Goal: Information Seeking & Learning: Learn about a topic

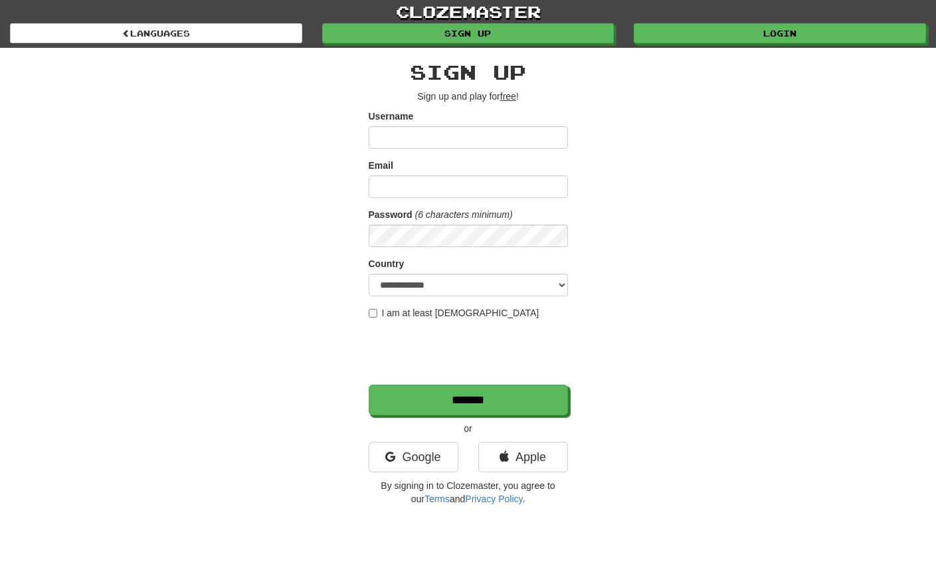
click at [449, 134] on input "Username" at bounding box center [468, 137] width 199 height 23
type input "******"
click at [418, 180] on input "Email" at bounding box center [468, 186] width 199 height 23
type input "********"
click at [345, 335] on div "**********" at bounding box center [468, 280] width 777 height 464
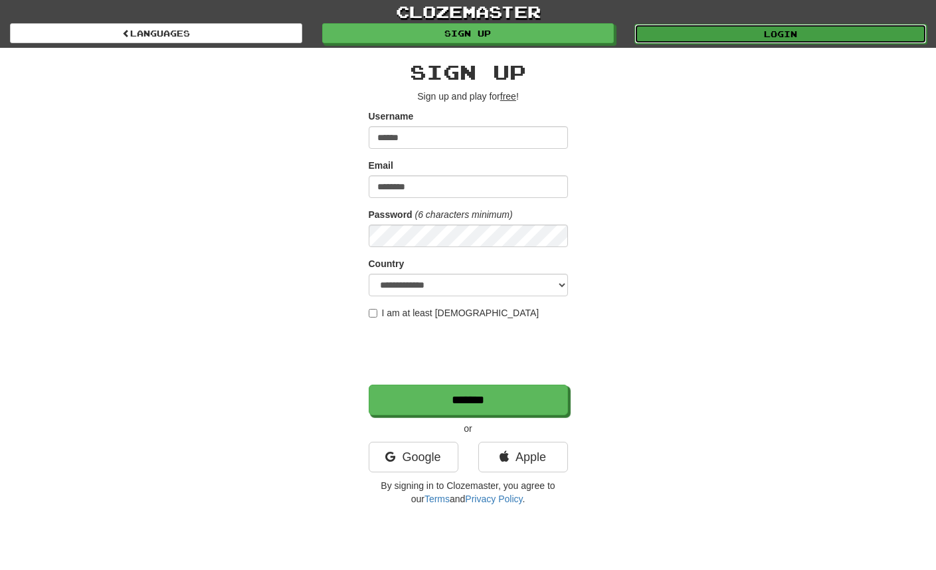
click at [760, 43] on link "Login" at bounding box center [780, 34] width 292 height 20
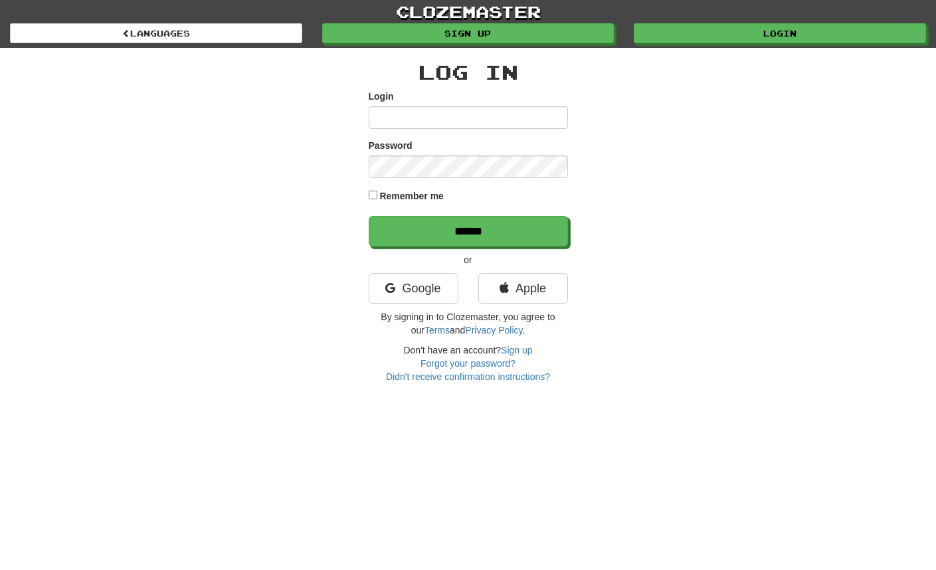
type input "******"
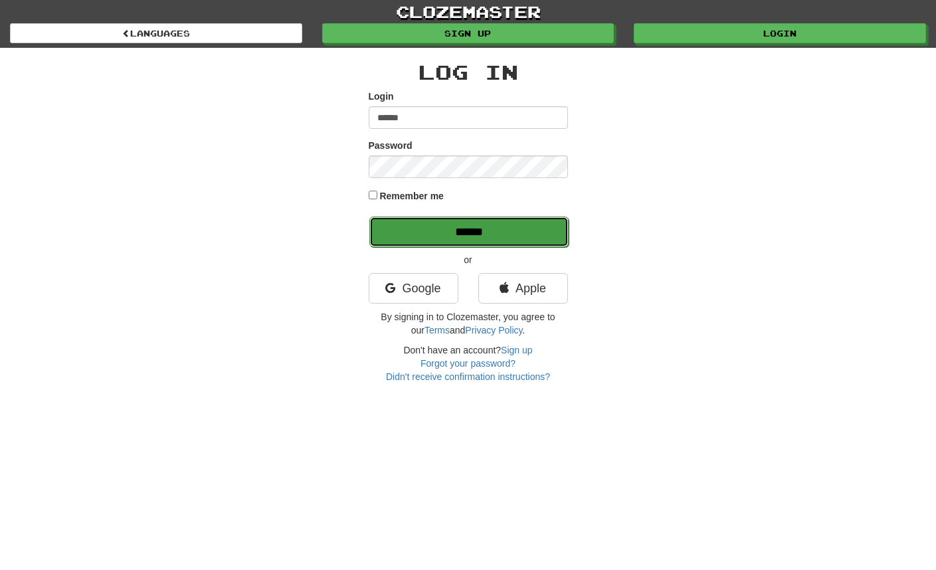
click at [444, 233] on input "******" at bounding box center [468, 232] width 199 height 31
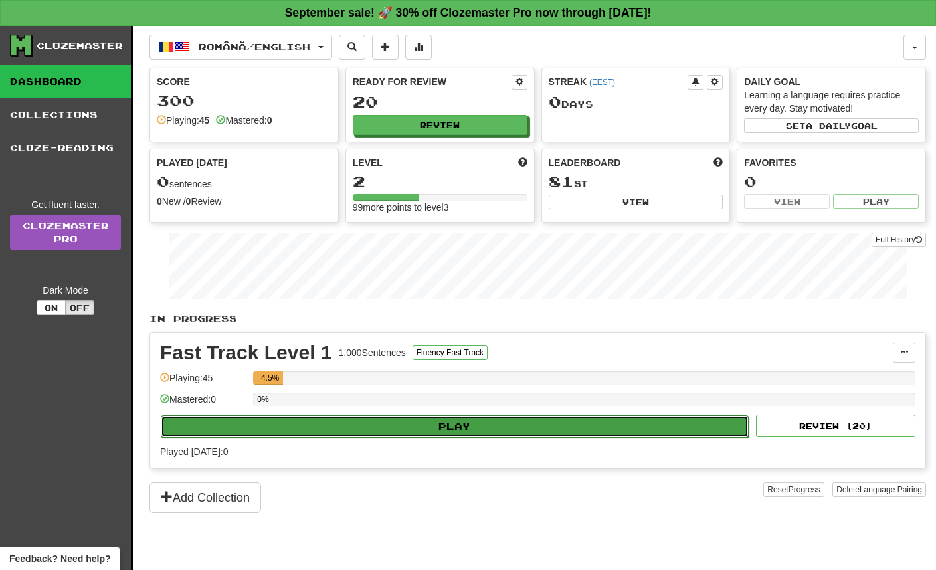
click at [463, 428] on button "Play" at bounding box center [455, 426] width 588 height 23
select select "**"
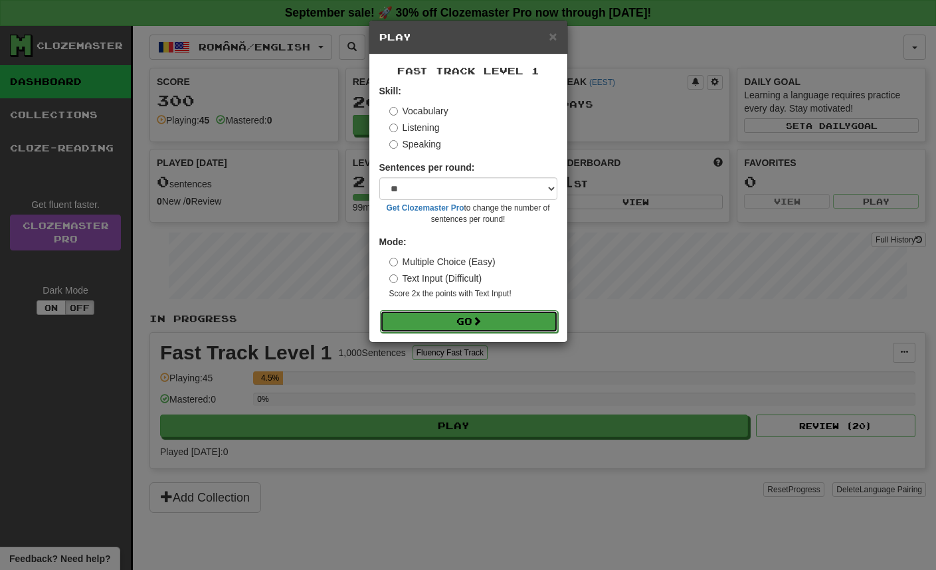
click at [470, 321] on button "Go" at bounding box center [469, 321] width 178 height 23
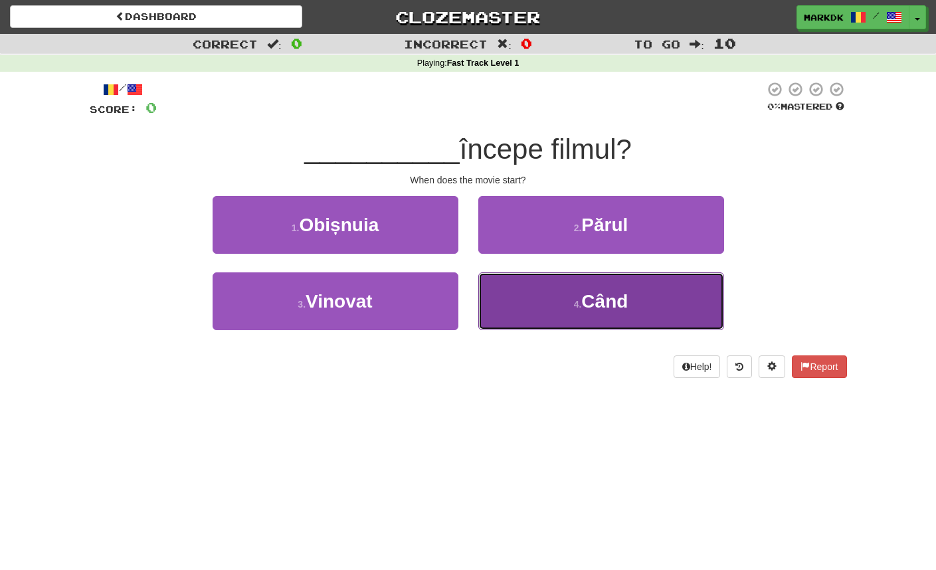
click at [605, 302] on span "Când" at bounding box center [604, 301] width 46 height 21
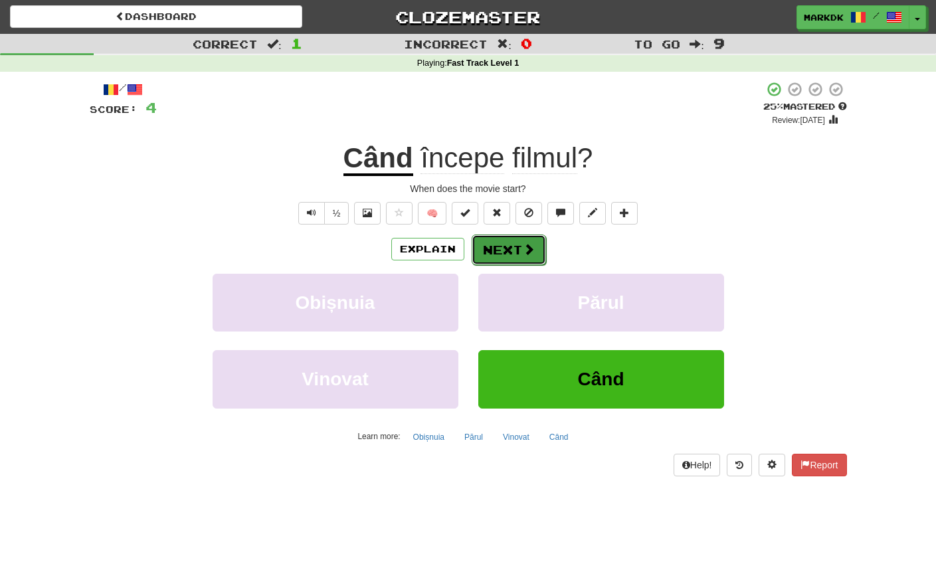
click at [509, 248] on button "Next" at bounding box center [509, 249] width 74 height 31
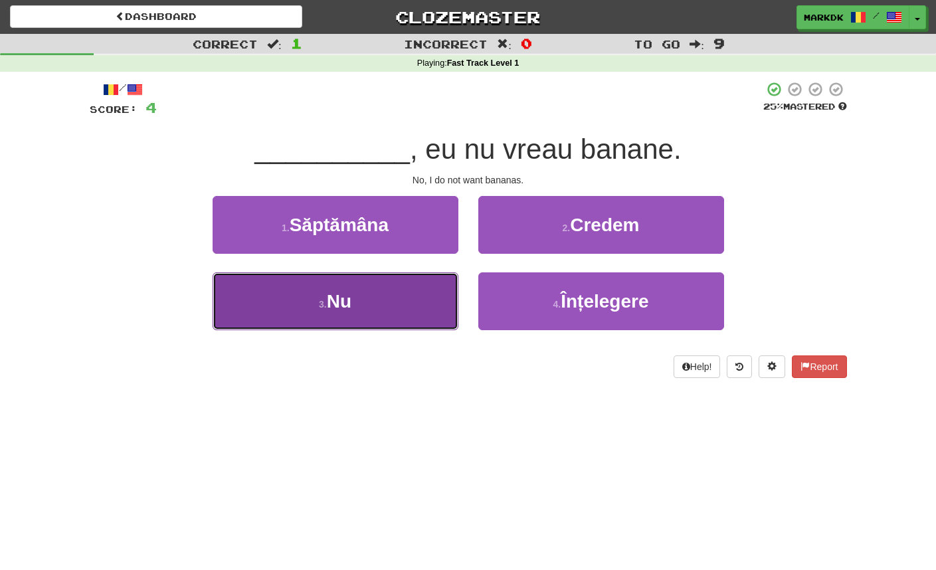
click at [351, 304] on span "Nu" at bounding box center [339, 301] width 25 height 21
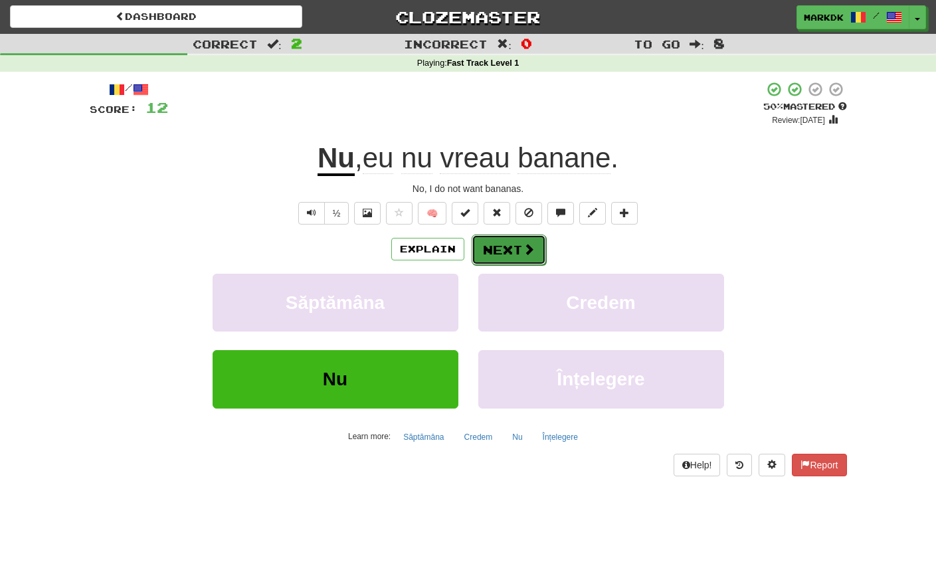
click at [511, 245] on button "Next" at bounding box center [509, 249] width 74 height 31
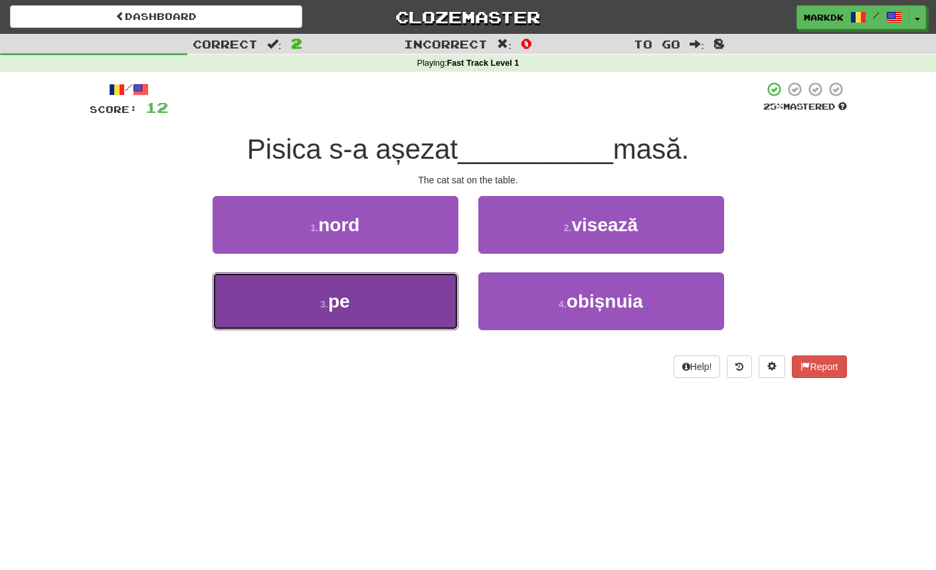
click at [334, 310] on span "pe" at bounding box center [339, 301] width 22 height 21
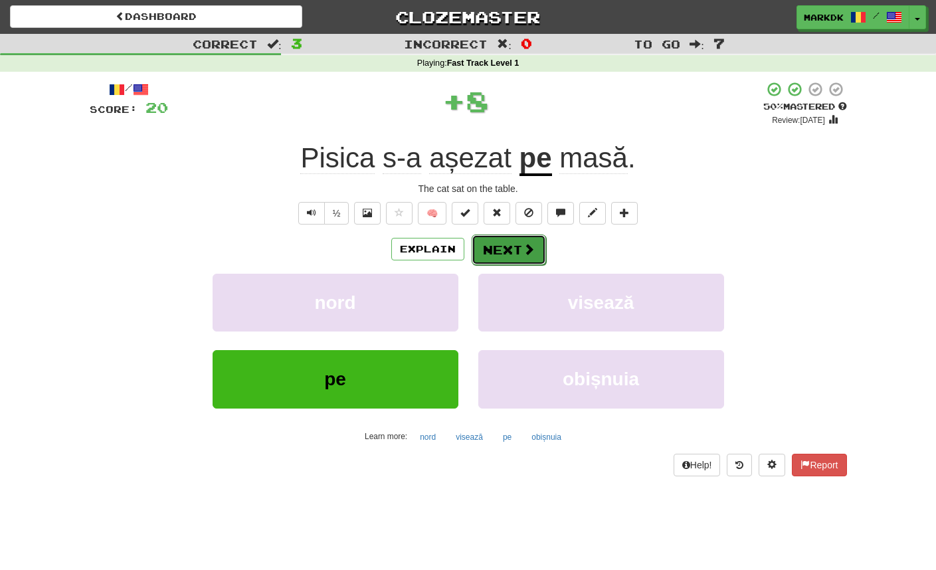
click at [505, 252] on button "Next" at bounding box center [509, 249] width 74 height 31
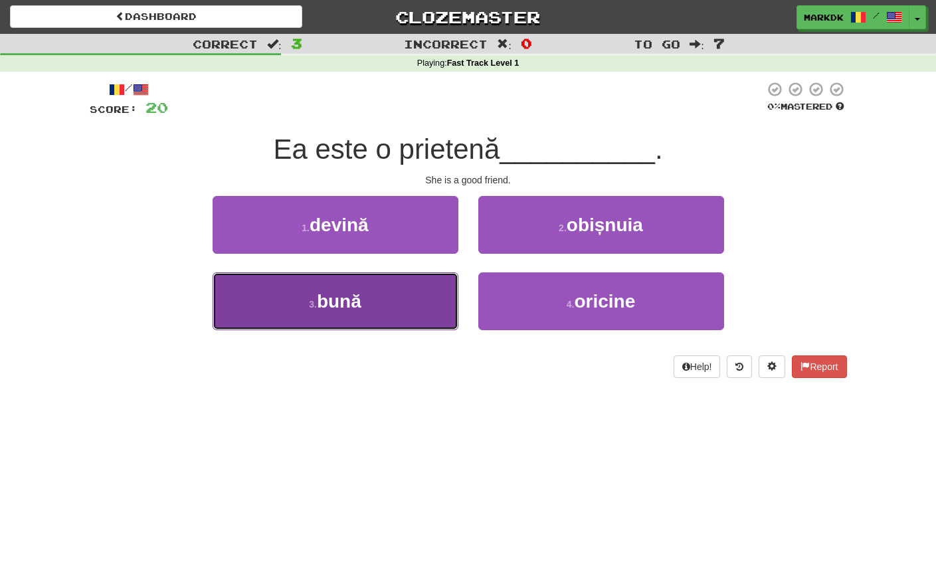
click at [390, 290] on button "3 . bună" at bounding box center [336, 301] width 246 height 58
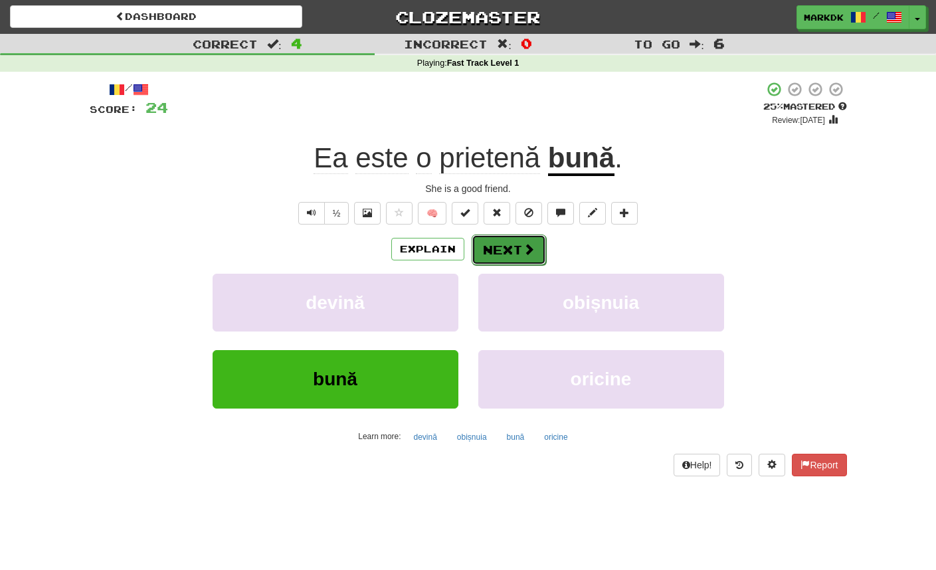
click at [509, 248] on button "Next" at bounding box center [509, 249] width 74 height 31
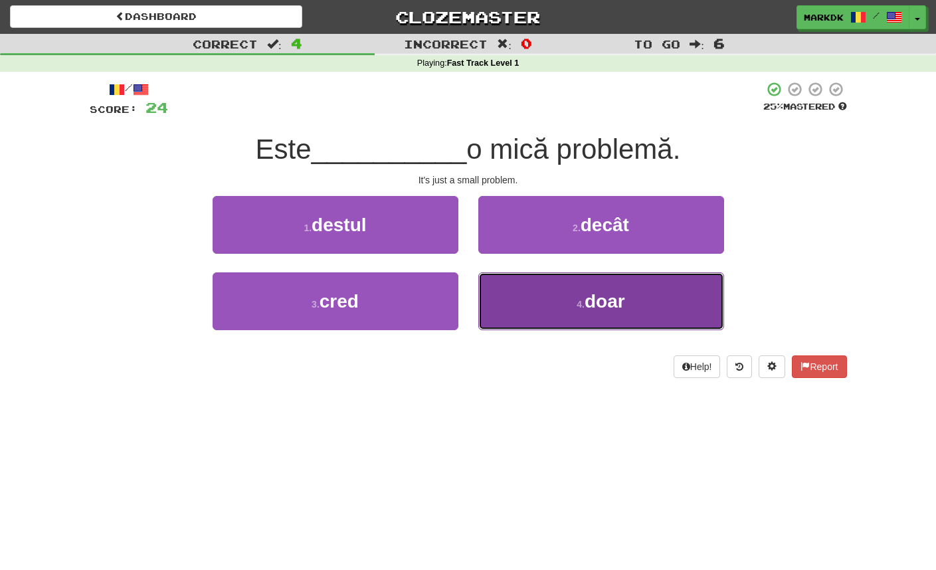
click at [604, 306] on span "doar" at bounding box center [604, 301] width 41 height 21
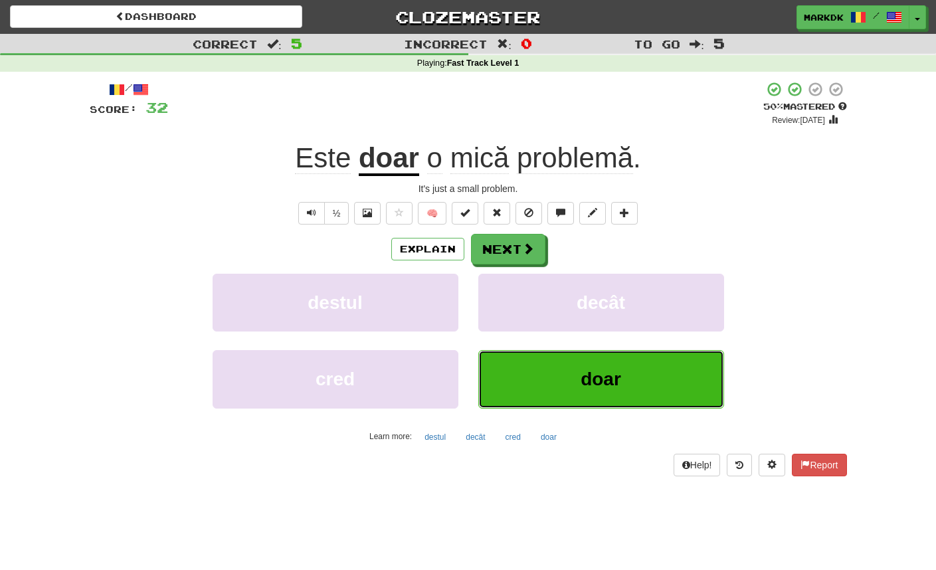
click at [597, 389] on span "doar" at bounding box center [601, 379] width 41 height 21
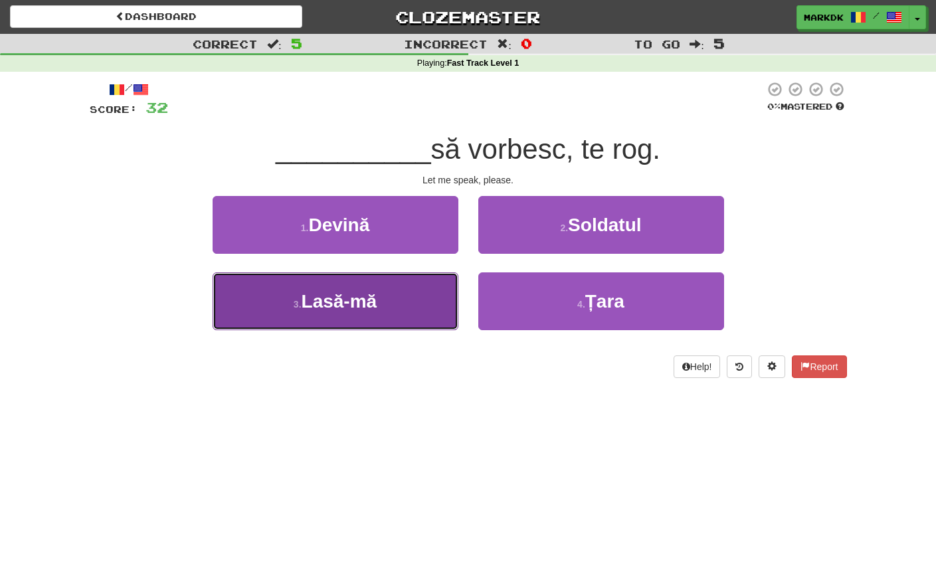
click at [368, 300] on span "Lasă-mă" at bounding box center [340, 301] width 76 height 21
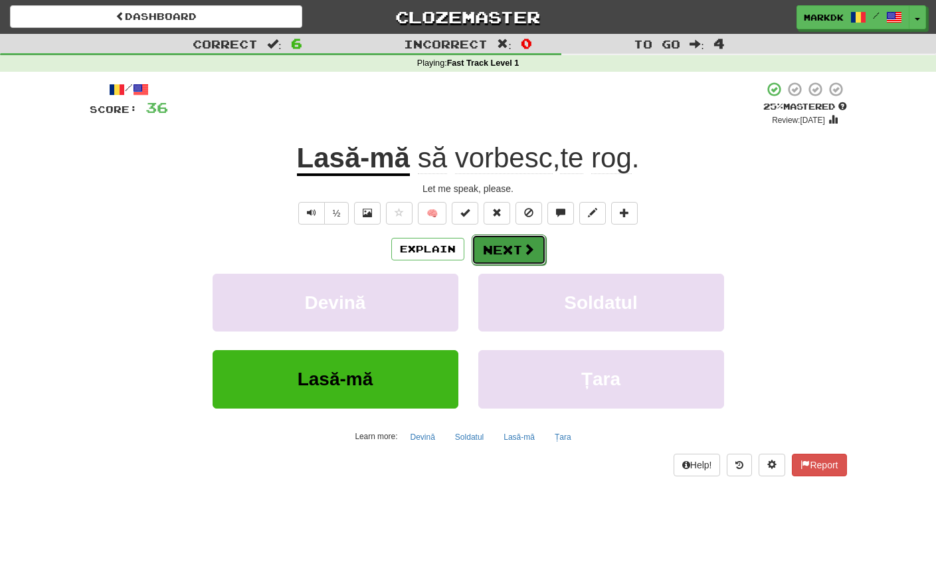
click at [507, 252] on button "Next" at bounding box center [509, 249] width 74 height 31
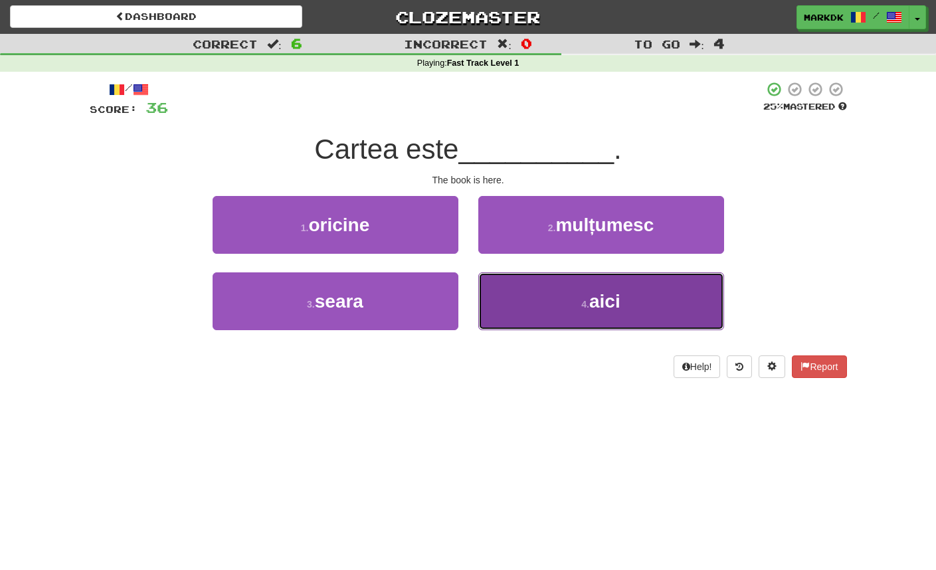
click at [549, 302] on button "4 . aici" at bounding box center [601, 301] width 246 height 58
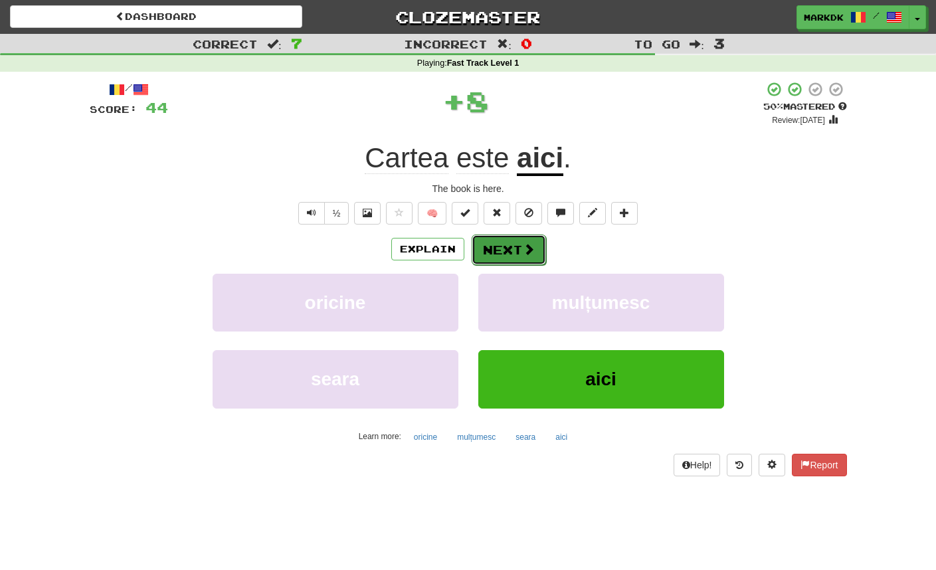
click at [507, 252] on button "Next" at bounding box center [509, 249] width 74 height 31
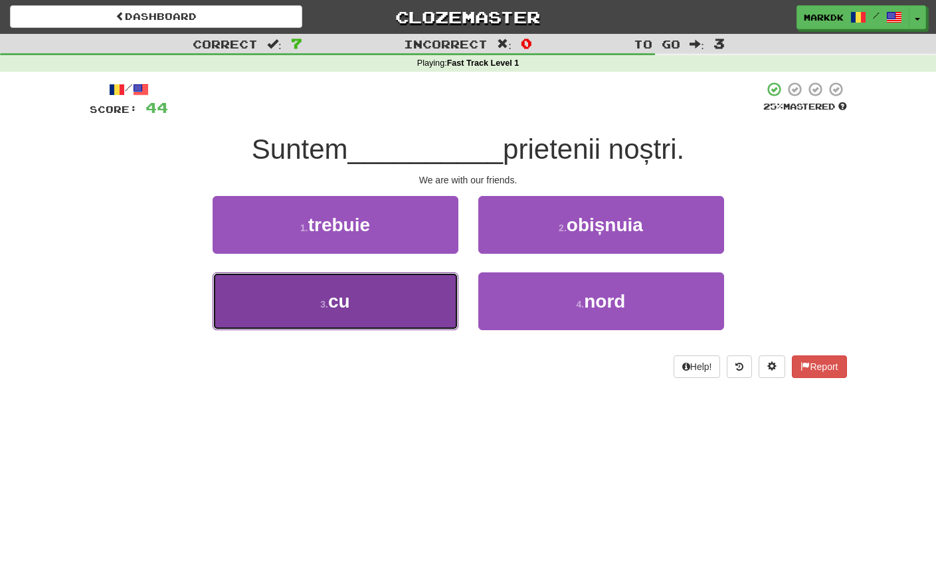
click at [339, 311] on span "cu" at bounding box center [339, 301] width 22 height 21
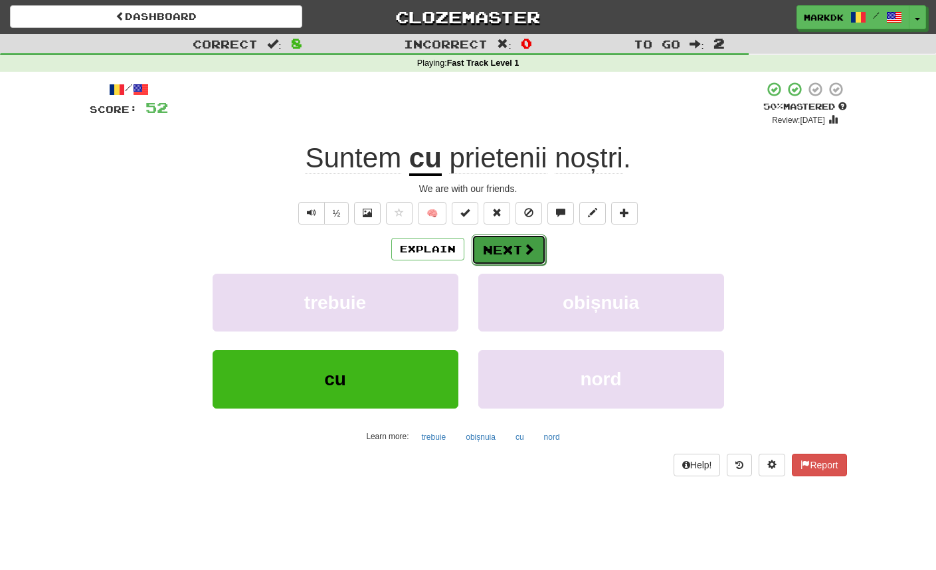
click at [495, 250] on button "Next" at bounding box center [509, 249] width 74 height 31
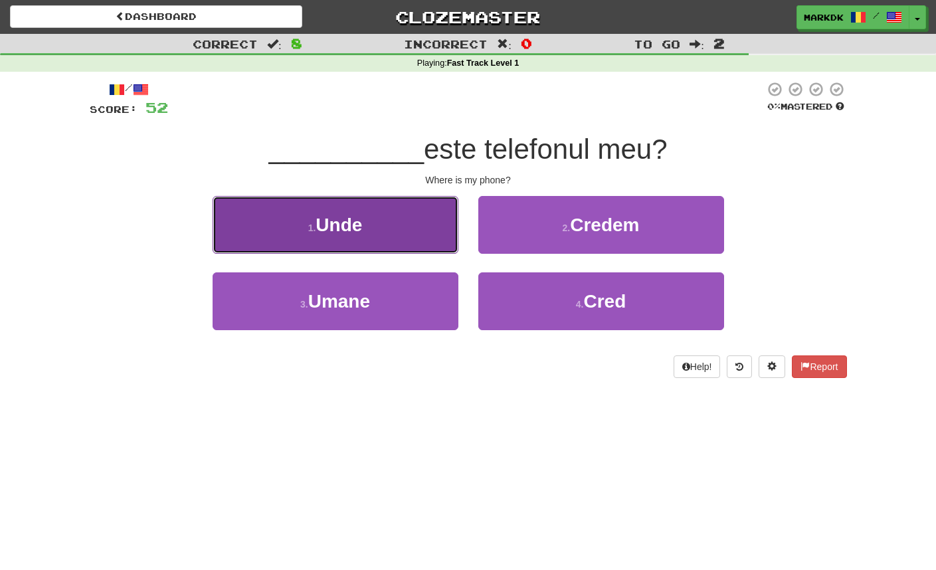
click at [381, 230] on button "1 . Unde" at bounding box center [336, 225] width 246 height 58
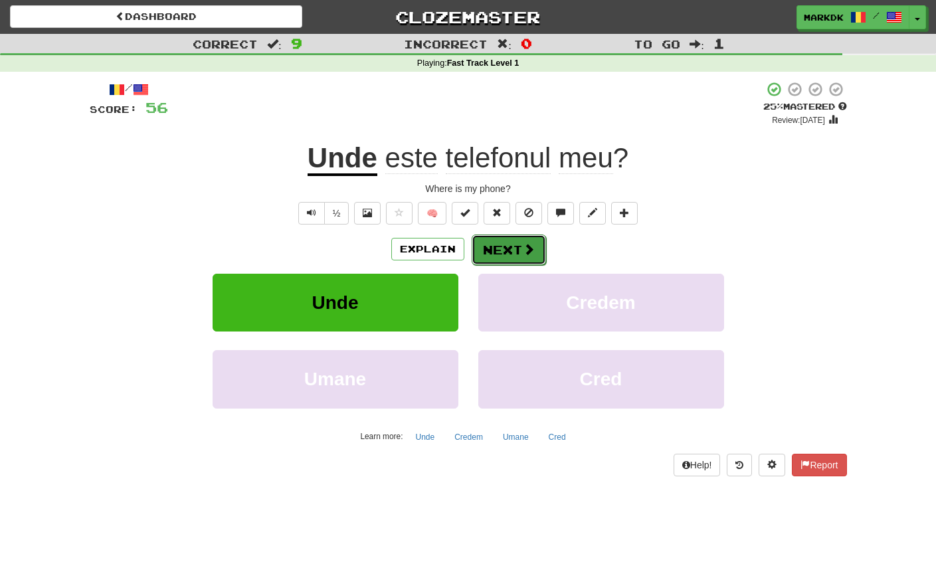
click at [501, 250] on button "Next" at bounding box center [509, 249] width 74 height 31
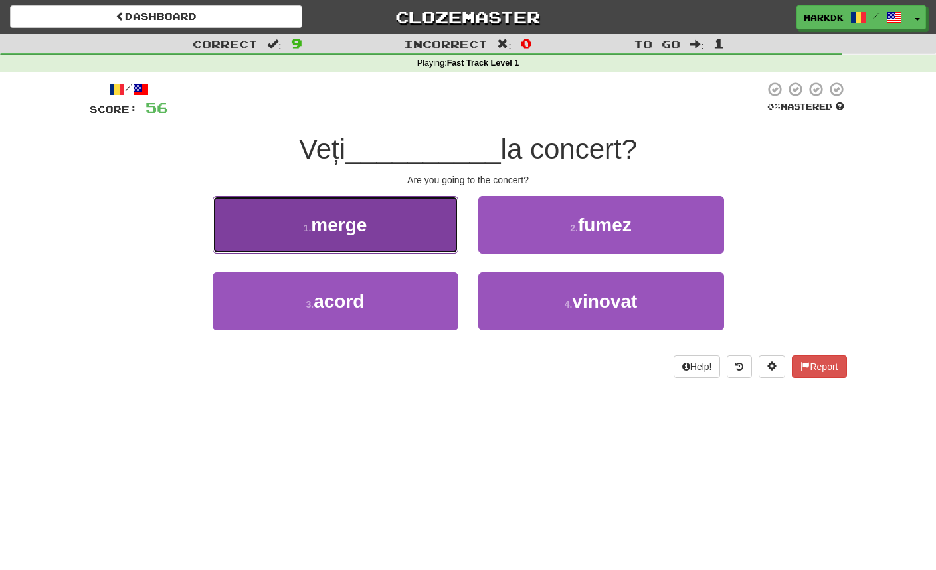
click at [361, 234] on span "merge" at bounding box center [339, 225] width 56 height 21
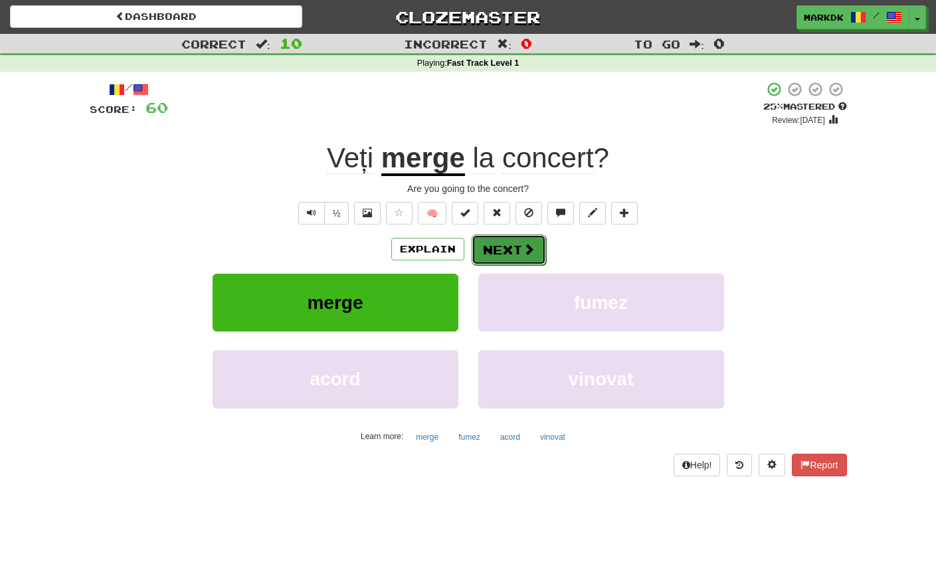
click at [514, 248] on button "Next" at bounding box center [509, 249] width 74 height 31
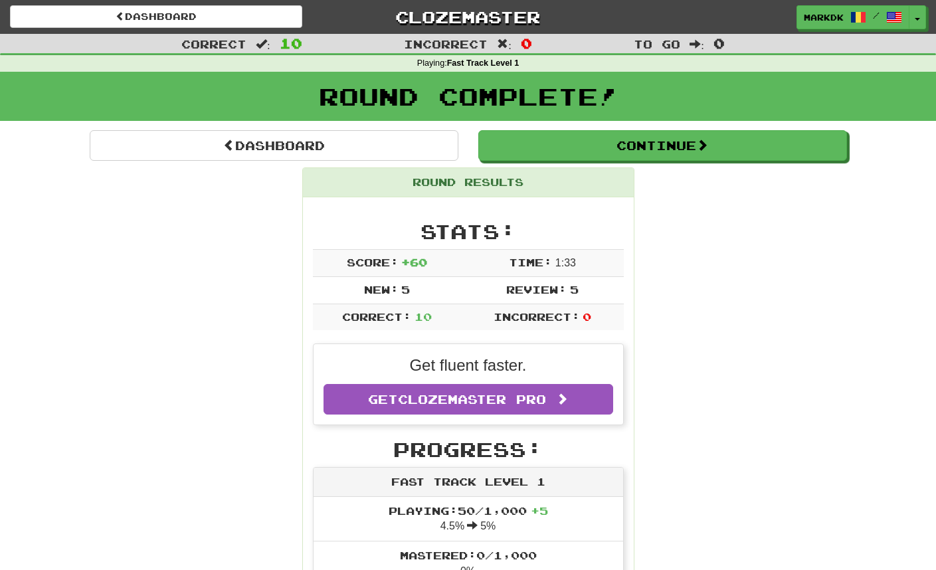
scroll to position [25, 0]
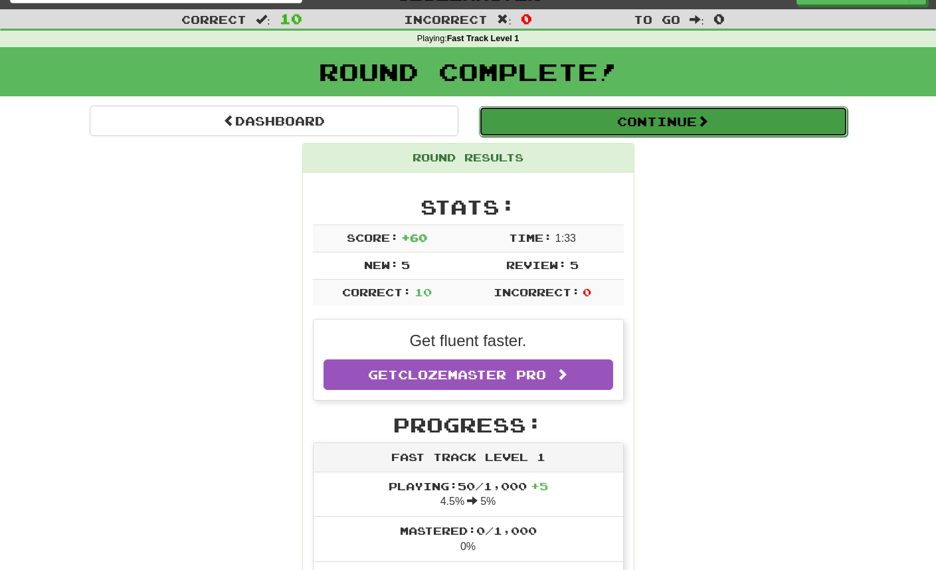
click at [594, 132] on button "Continue" at bounding box center [663, 121] width 369 height 31
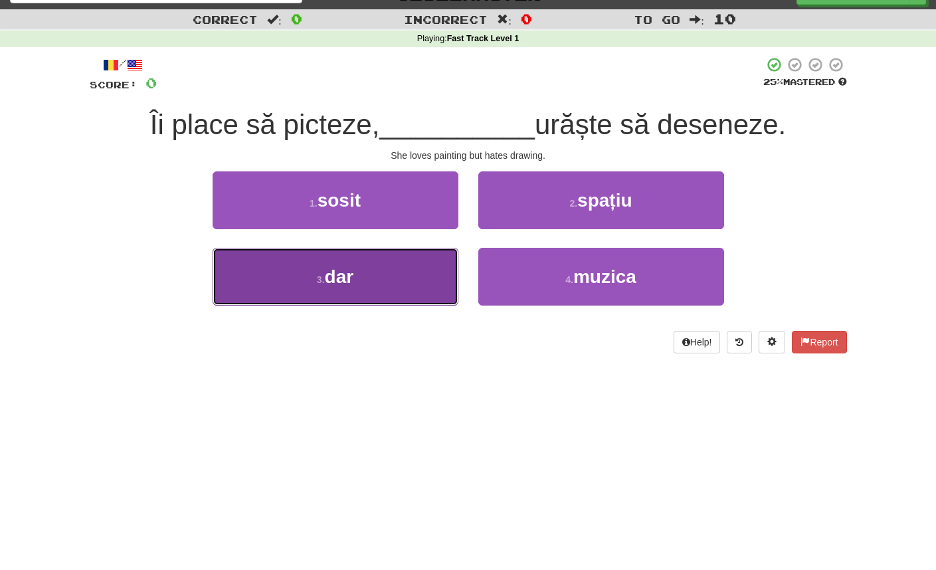
click at [393, 286] on button "3 . dar" at bounding box center [336, 277] width 246 height 58
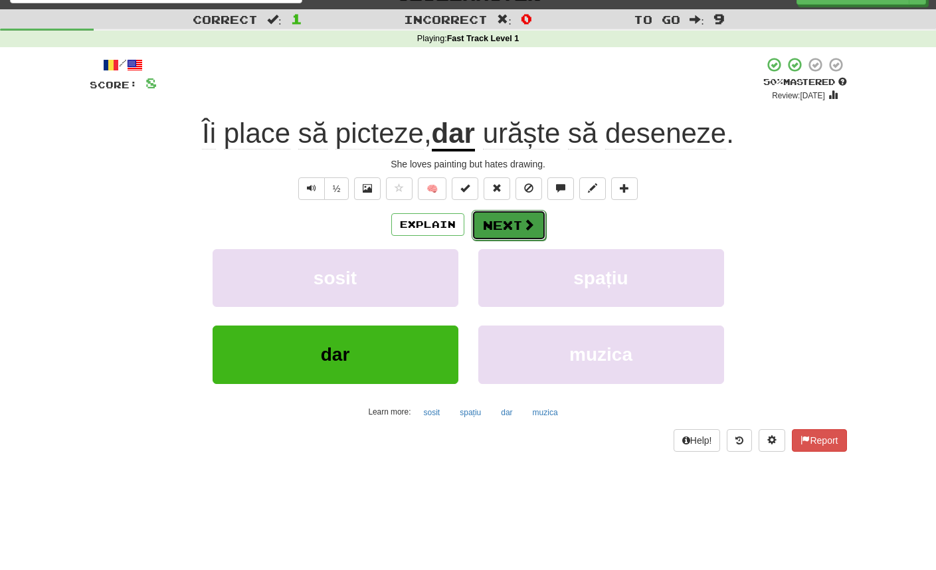
click at [499, 230] on button "Next" at bounding box center [509, 225] width 74 height 31
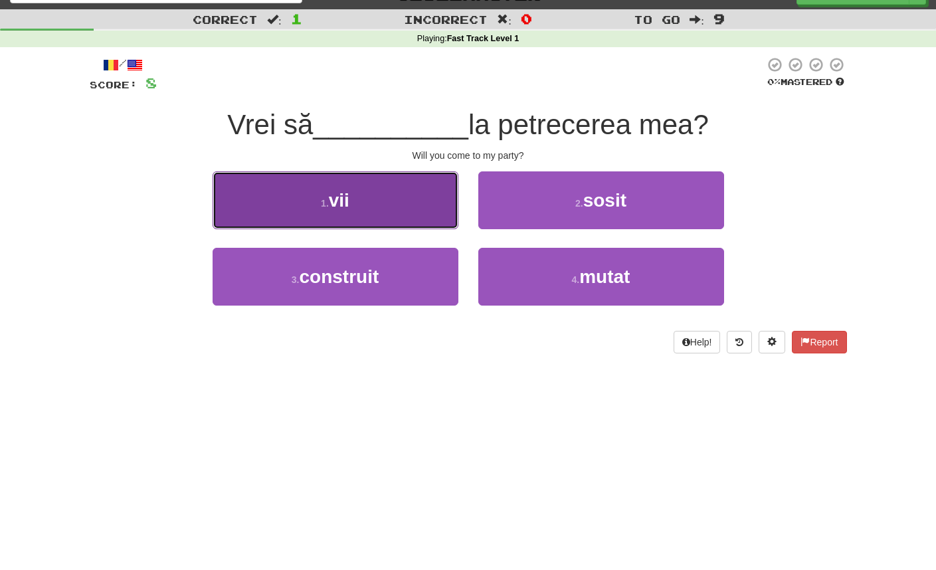
click at [406, 218] on button "1 . vii" at bounding box center [336, 200] width 246 height 58
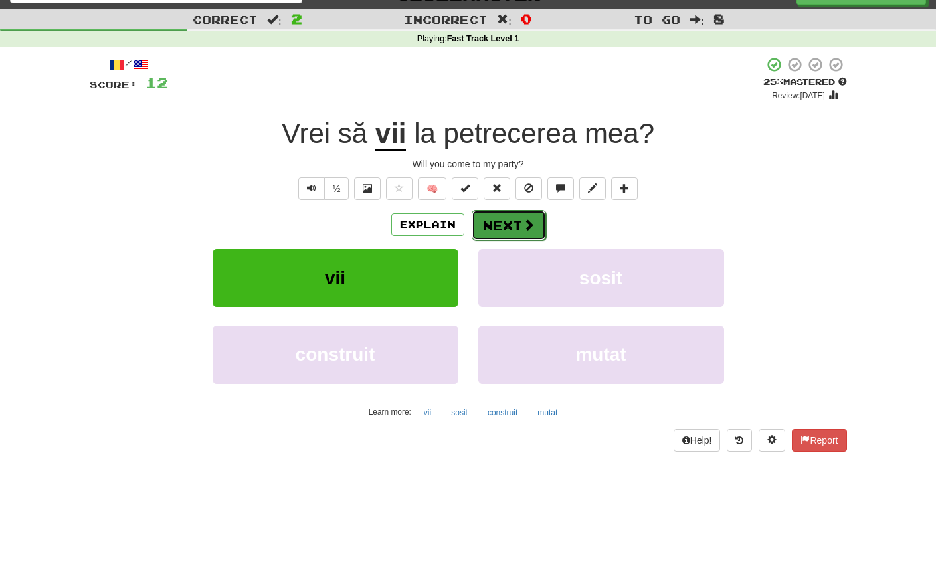
click at [500, 229] on button "Next" at bounding box center [509, 225] width 74 height 31
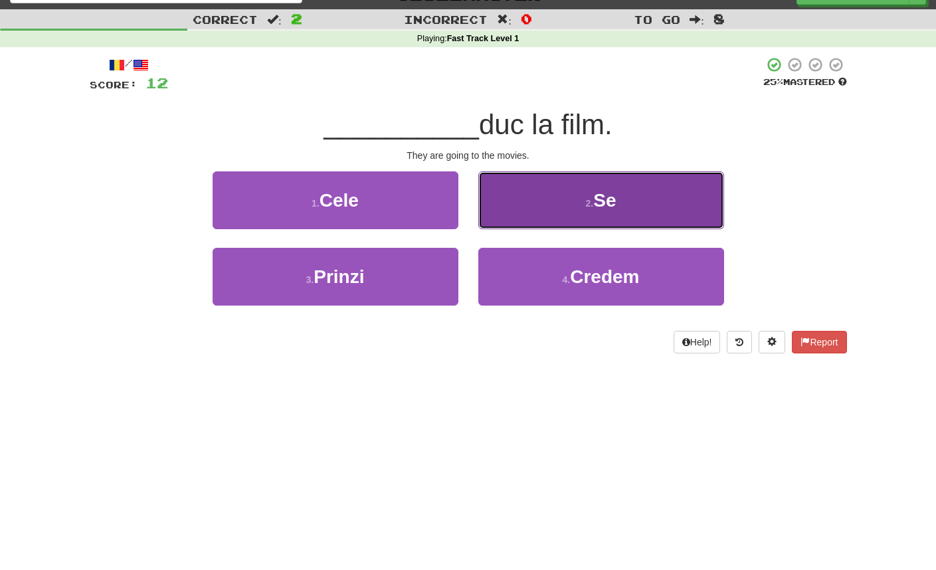
click at [599, 199] on span "Se" at bounding box center [604, 200] width 23 height 21
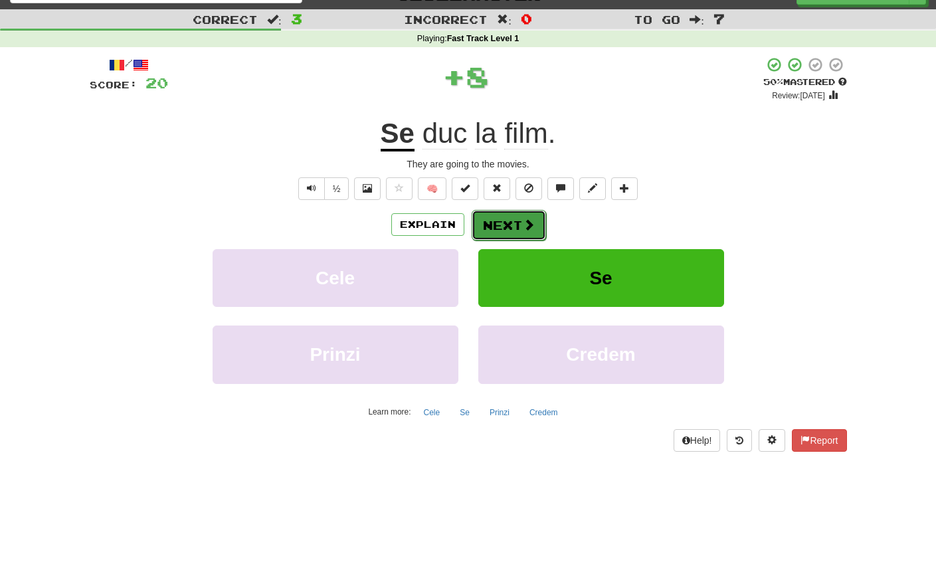
click at [492, 226] on button "Next" at bounding box center [509, 225] width 74 height 31
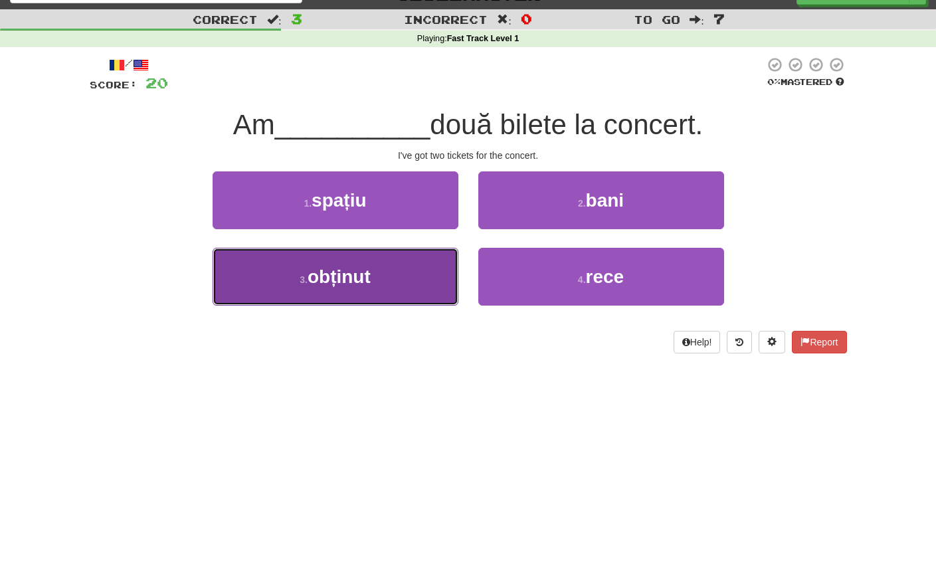
click at [367, 298] on button "3 . obținut" at bounding box center [336, 277] width 246 height 58
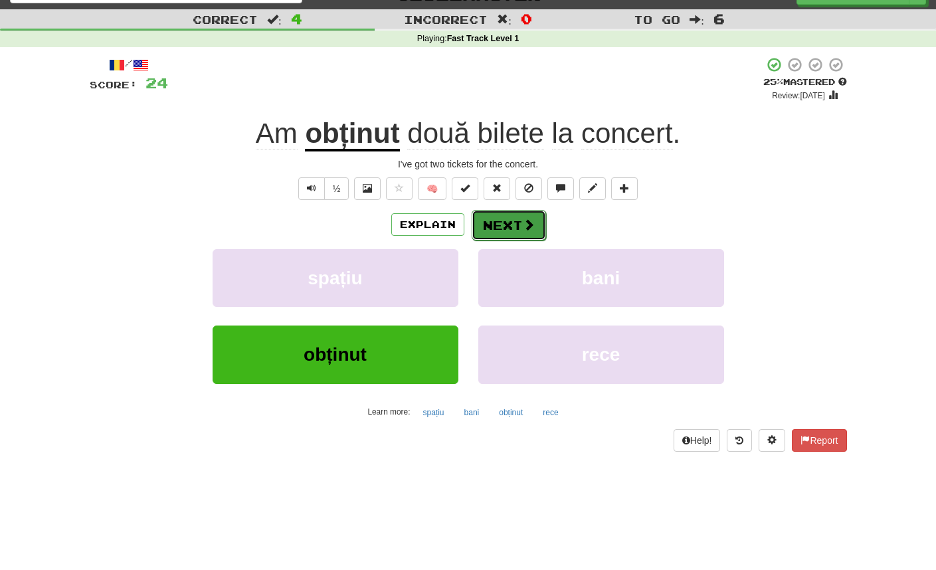
click at [504, 222] on button "Next" at bounding box center [509, 225] width 74 height 31
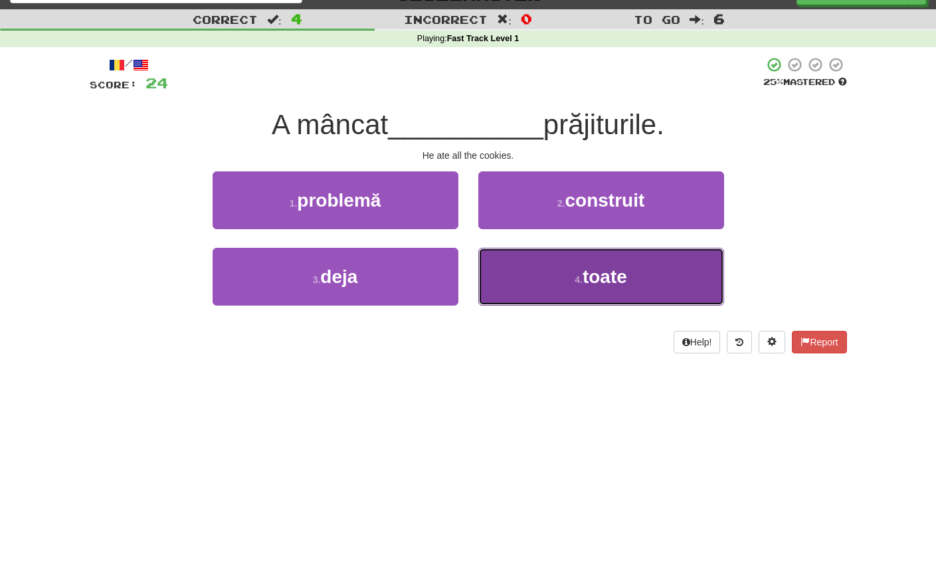
click at [579, 266] on button "4 . toate" at bounding box center [601, 277] width 246 height 58
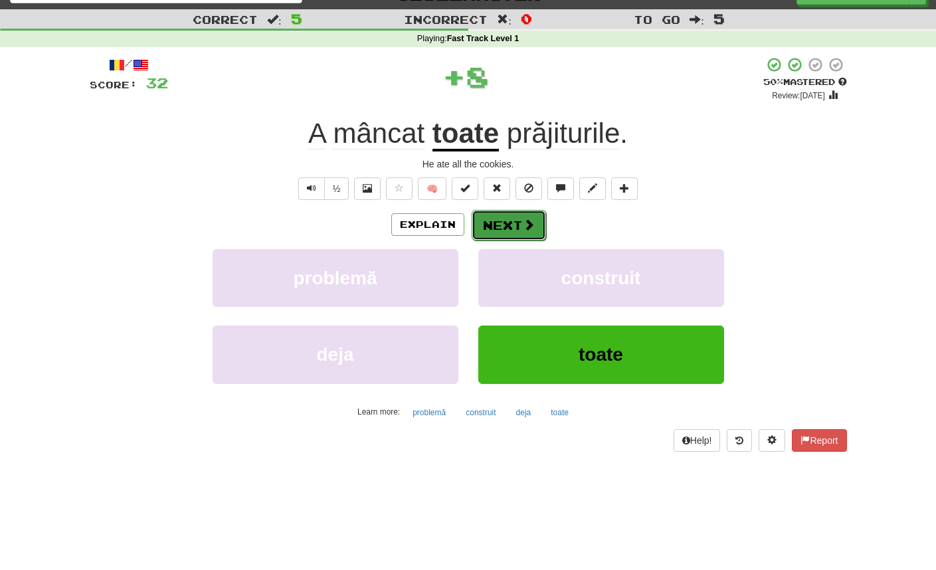
click at [519, 235] on button "Next" at bounding box center [509, 225] width 74 height 31
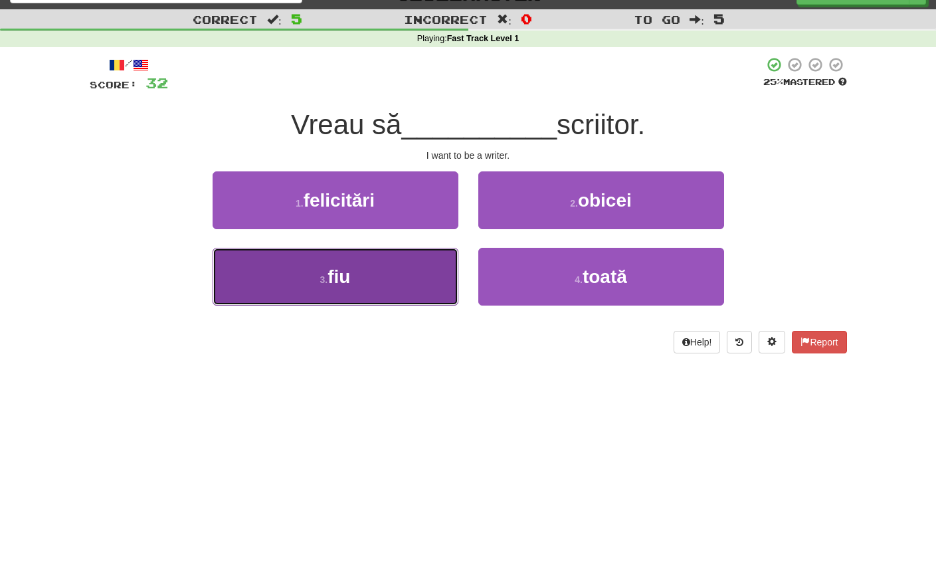
click at [406, 283] on button "3 . fiu" at bounding box center [336, 277] width 246 height 58
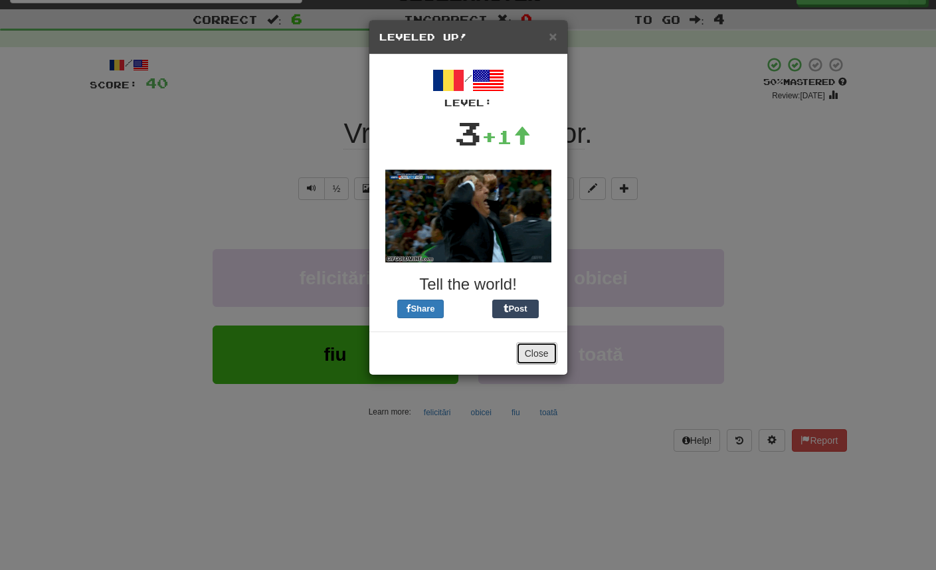
click at [541, 356] on button "Close" at bounding box center [536, 353] width 41 height 23
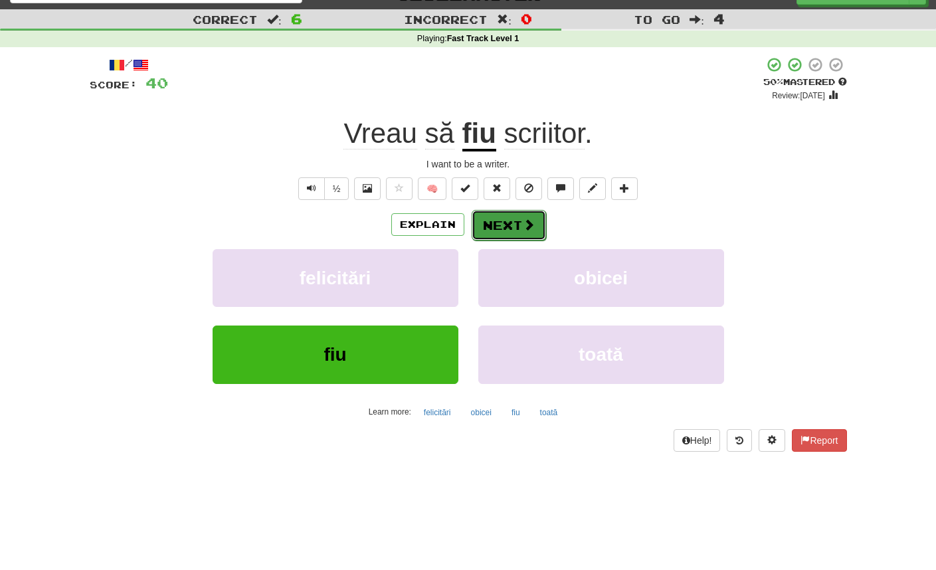
click at [523, 224] on span at bounding box center [529, 225] width 12 height 12
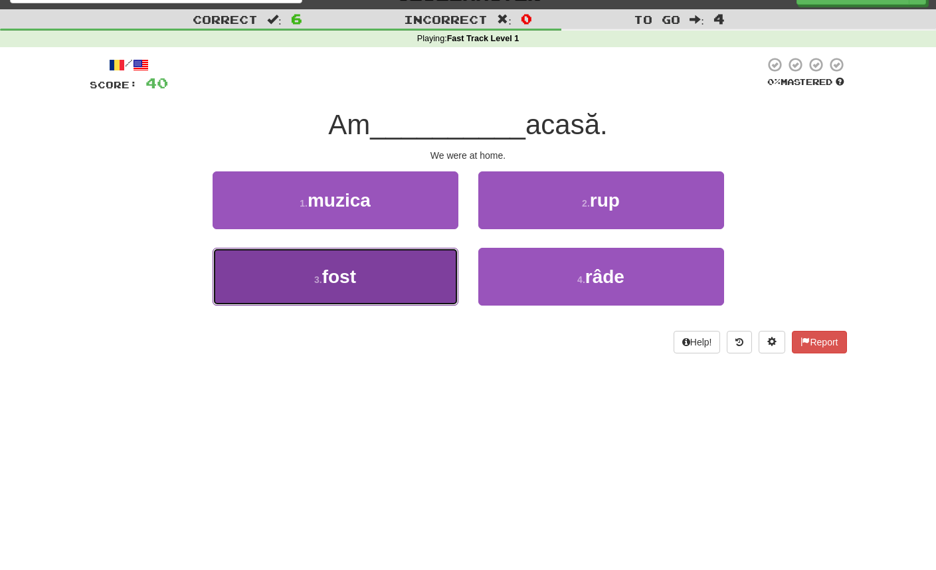
click at [429, 285] on button "3 . fost" at bounding box center [336, 277] width 246 height 58
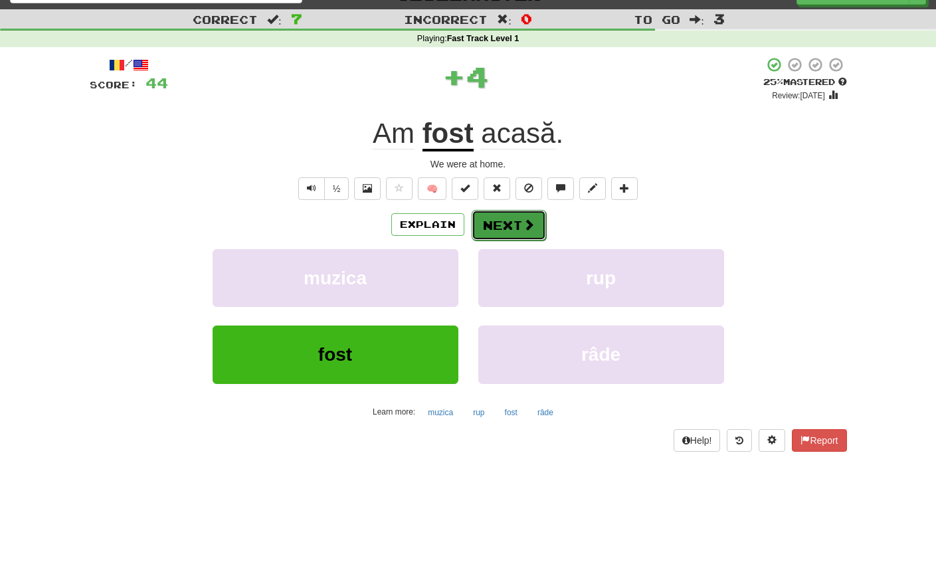
click at [500, 228] on button "Next" at bounding box center [509, 225] width 74 height 31
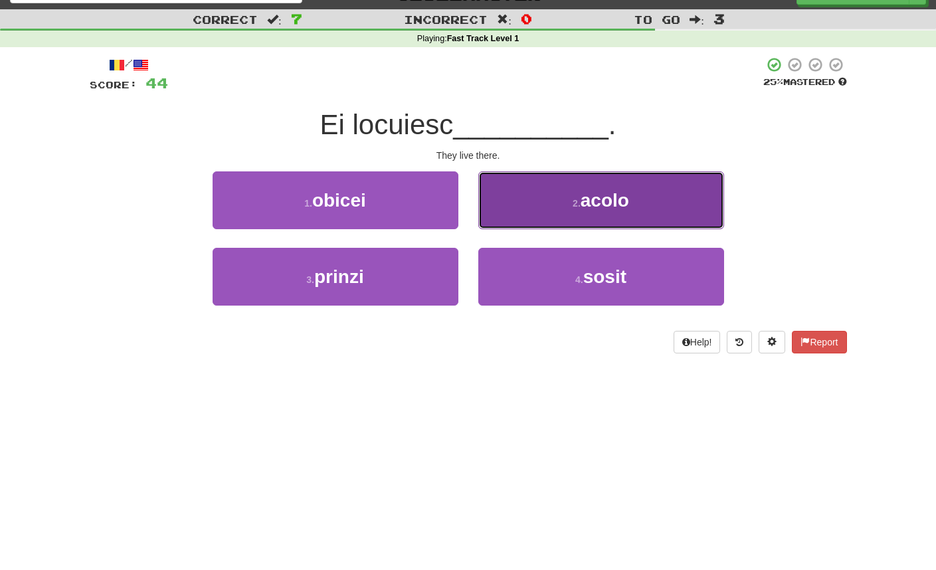
click at [521, 200] on button "2 . acolo" at bounding box center [601, 200] width 246 height 58
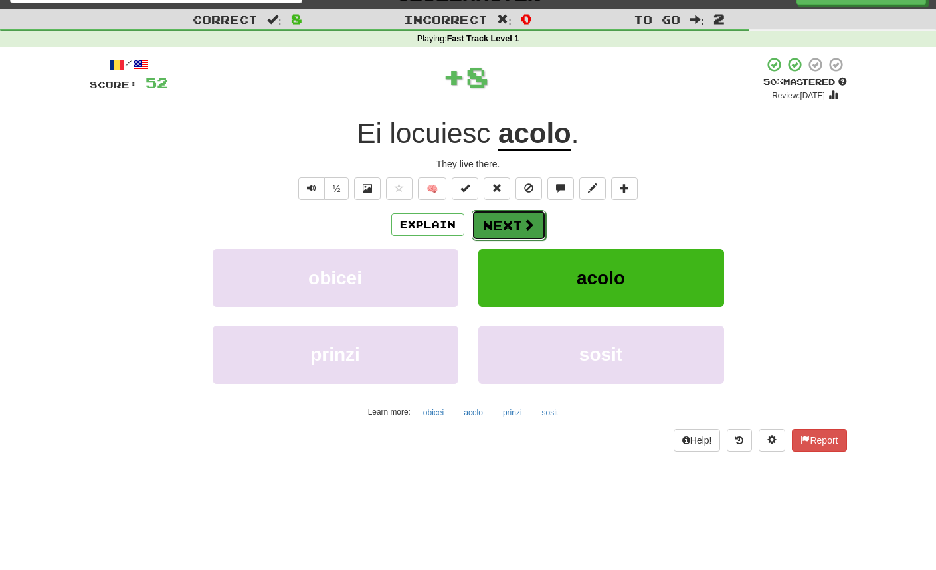
click at [499, 226] on button "Next" at bounding box center [509, 225] width 74 height 31
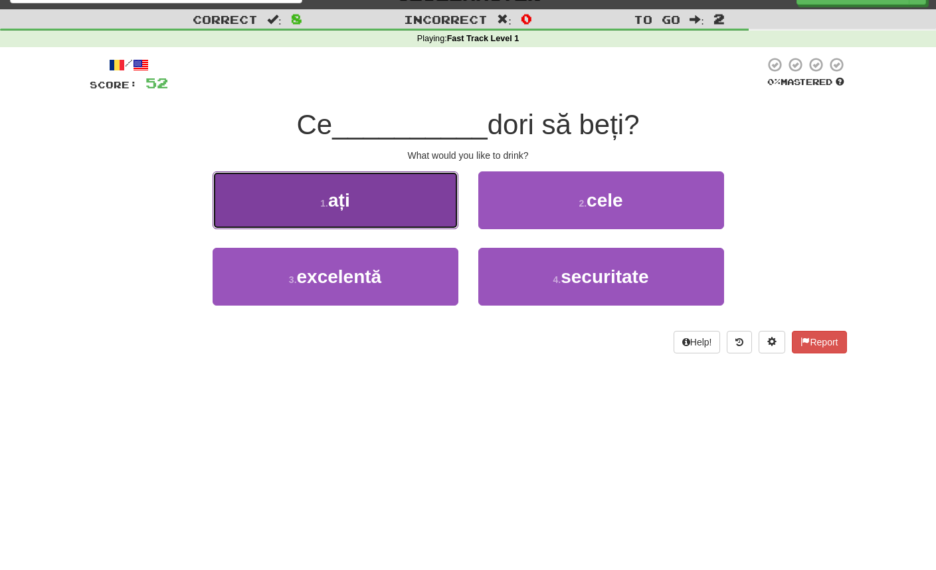
click at [436, 217] on button "1 . ați" at bounding box center [336, 200] width 246 height 58
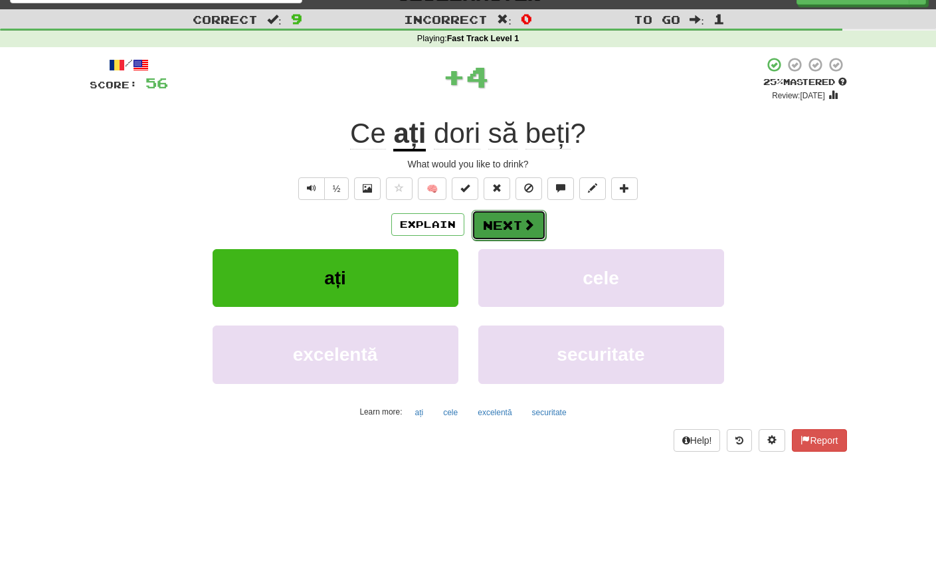
click at [517, 221] on button "Next" at bounding box center [509, 225] width 74 height 31
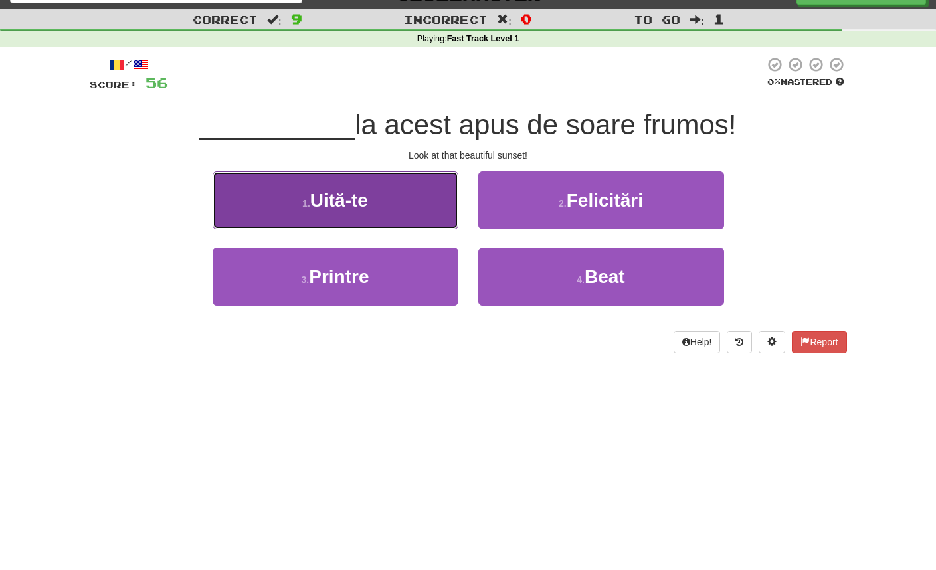
click at [395, 201] on button "1 . Uită-te" at bounding box center [336, 200] width 246 height 58
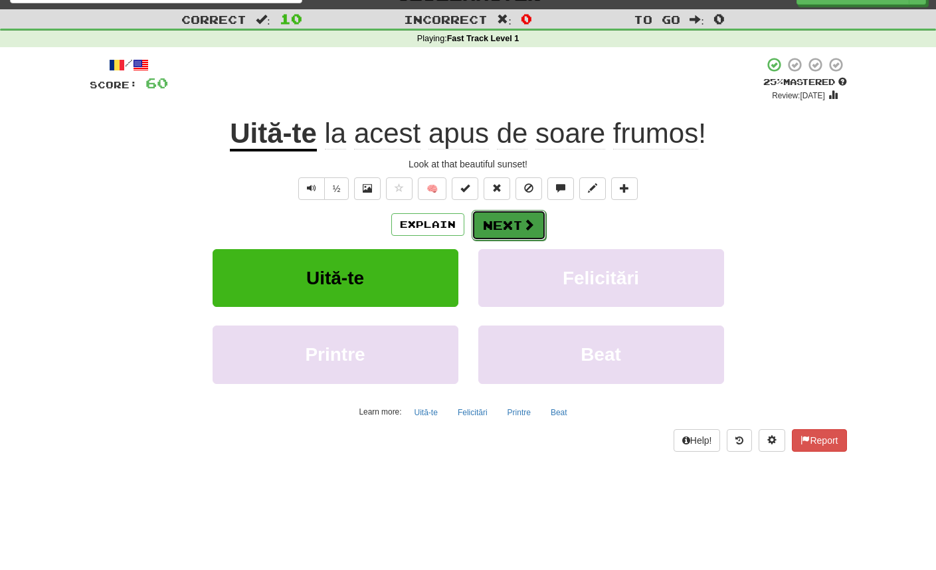
click at [503, 226] on button "Next" at bounding box center [509, 225] width 74 height 31
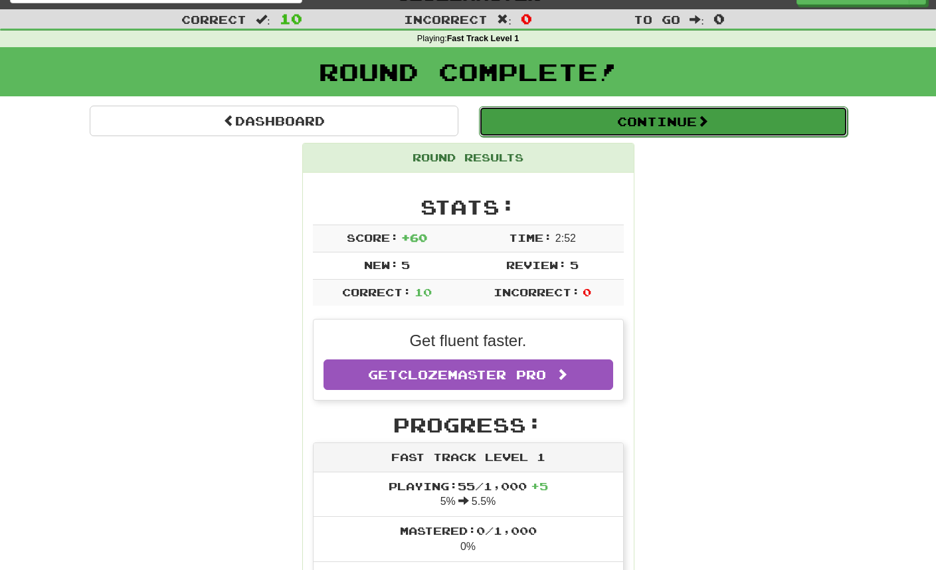
click at [600, 126] on button "Continue" at bounding box center [663, 121] width 369 height 31
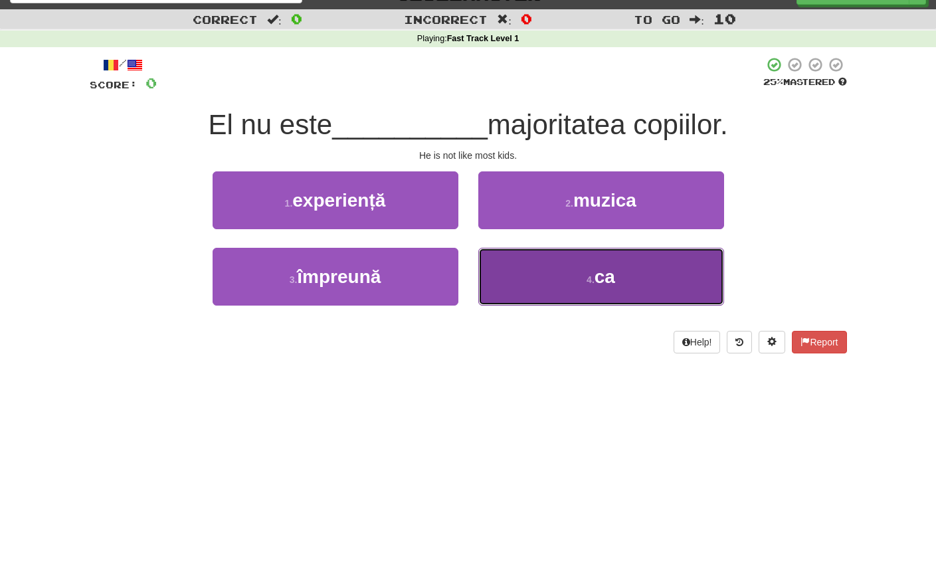
click at [601, 258] on button "4 . ca" at bounding box center [601, 277] width 246 height 58
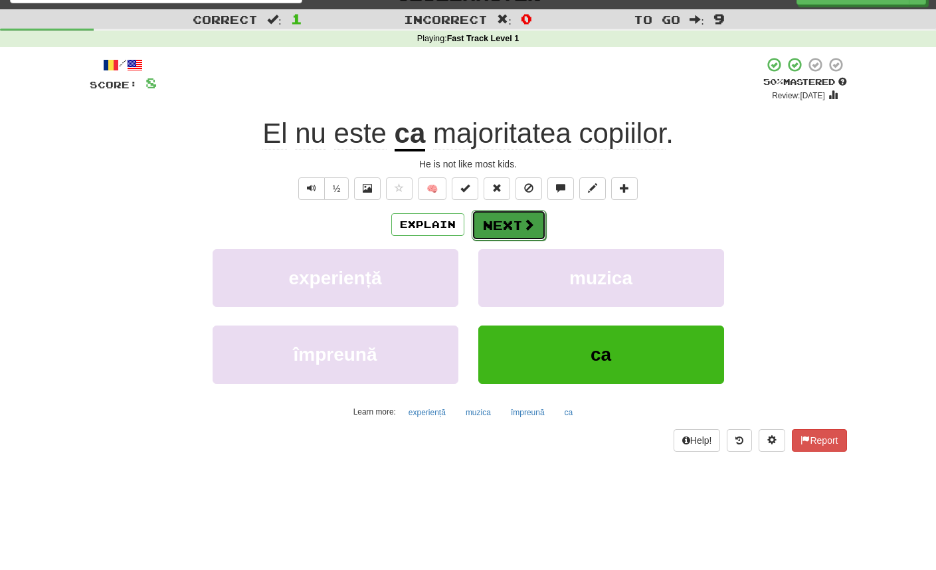
click at [506, 226] on button "Next" at bounding box center [509, 225] width 74 height 31
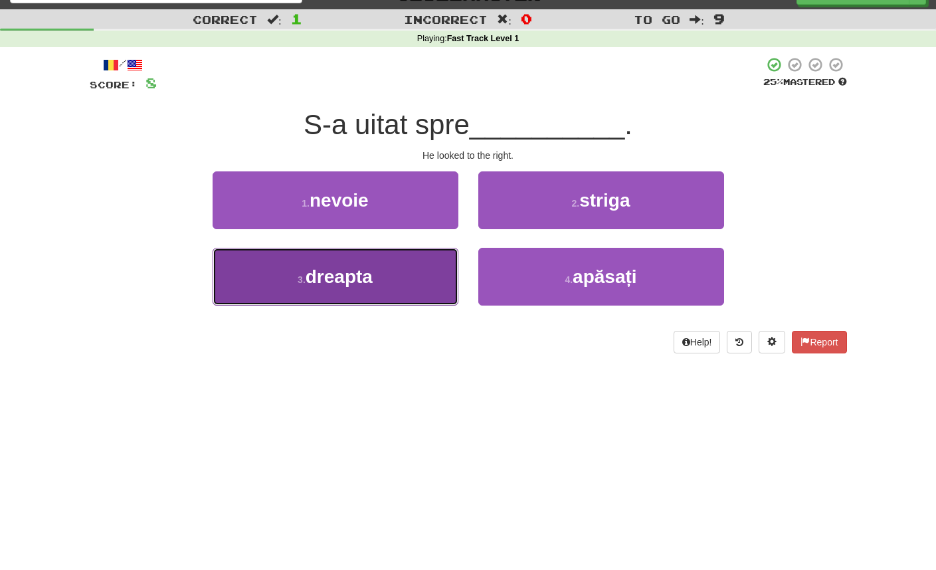
click at [403, 278] on button "3 . dreapta" at bounding box center [336, 277] width 246 height 58
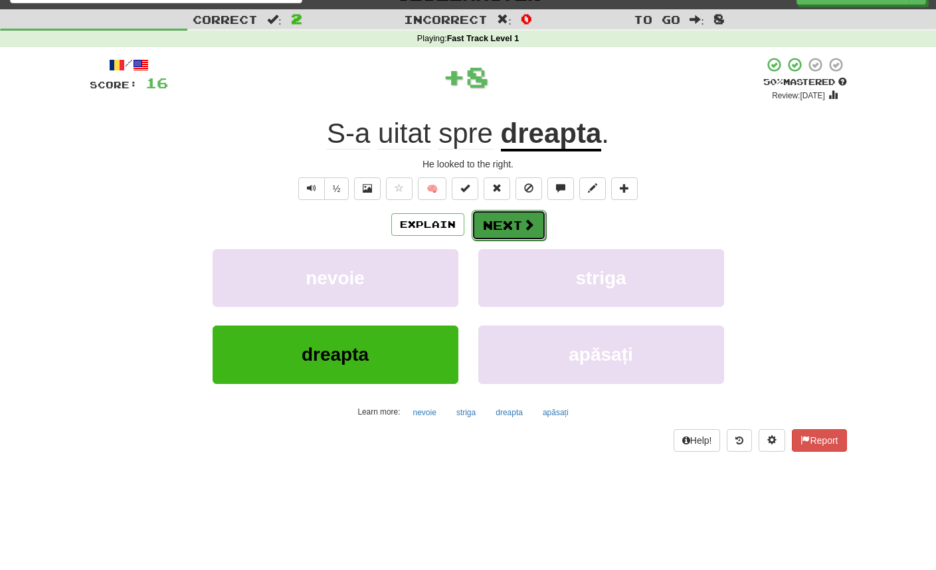
click at [523, 228] on span at bounding box center [529, 225] width 12 height 12
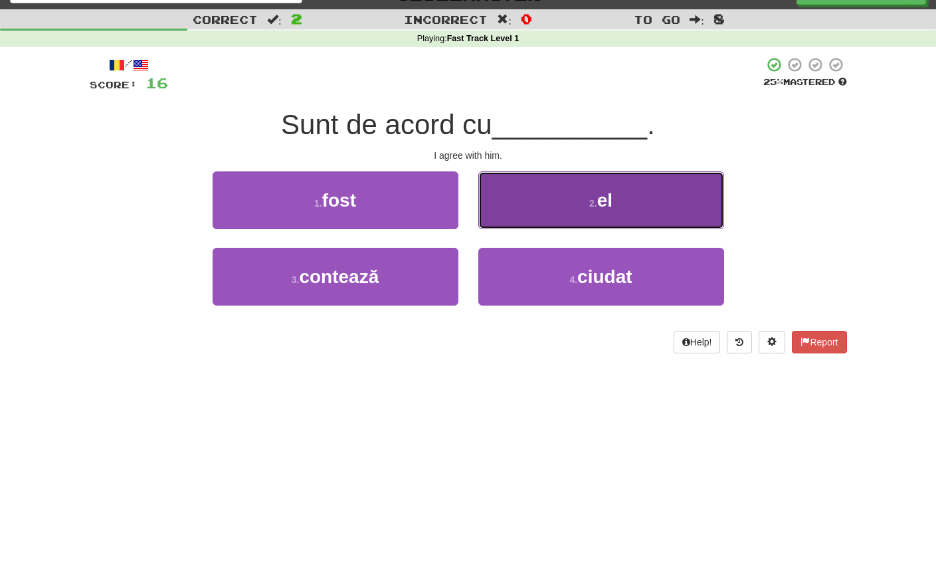
click at [594, 193] on button "2 . el" at bounding box center [601, 200] width 246 height 58
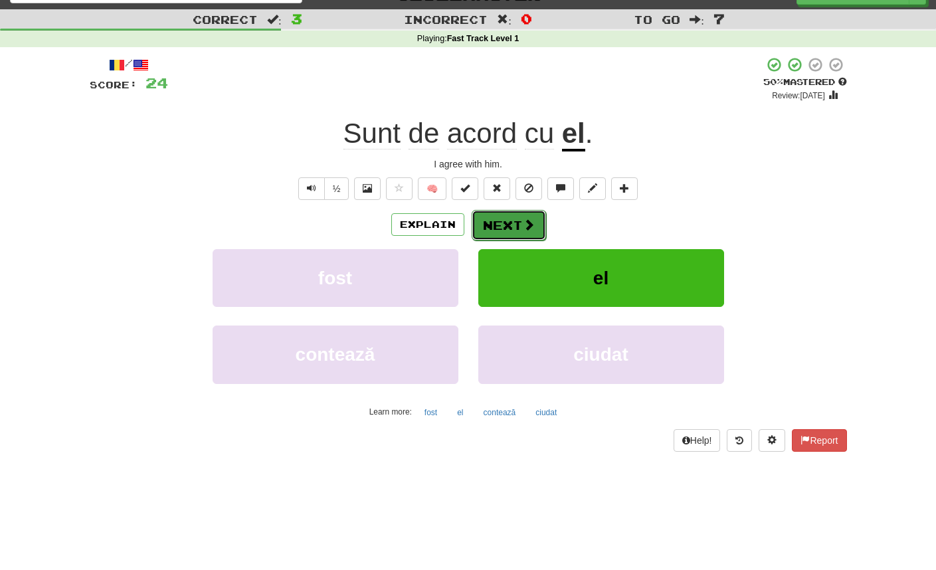
click at [507, 224] on button "Next" at bounding box center [509, 225] width 74 height 31
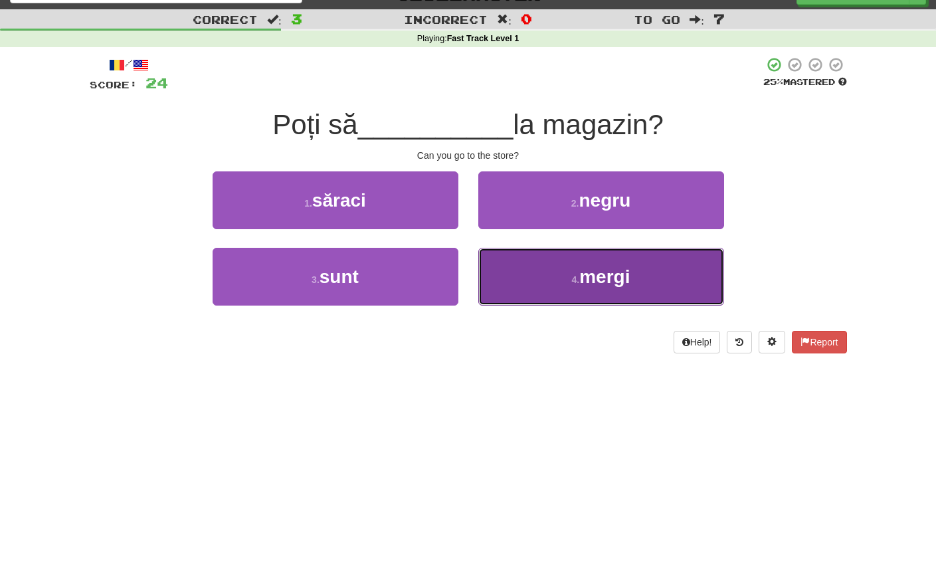
click at [593, 268] on span "mergi" at bounding box center [604, 276] width 50 height 21
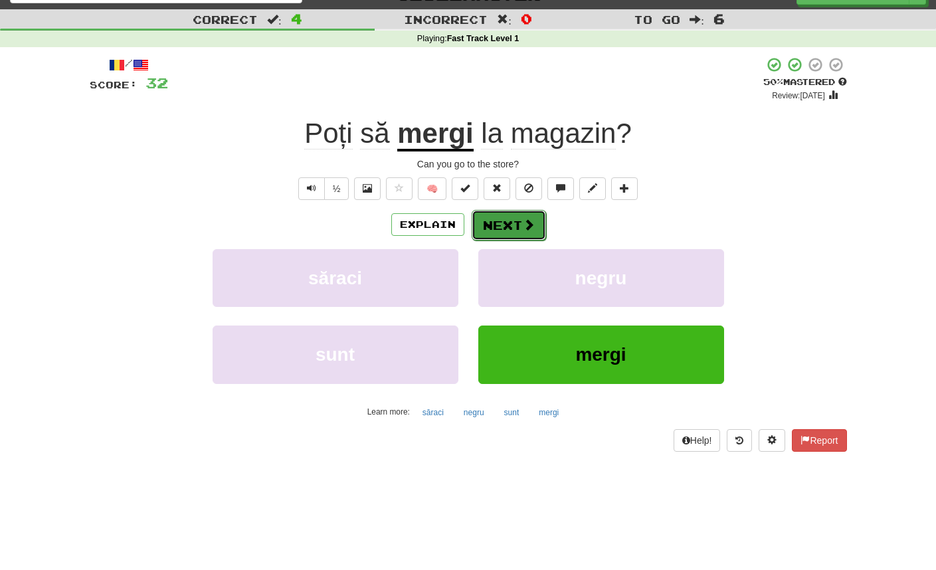
click at [505, 228] on button "Next" at bounding box center [509, 225] width 74 height 31
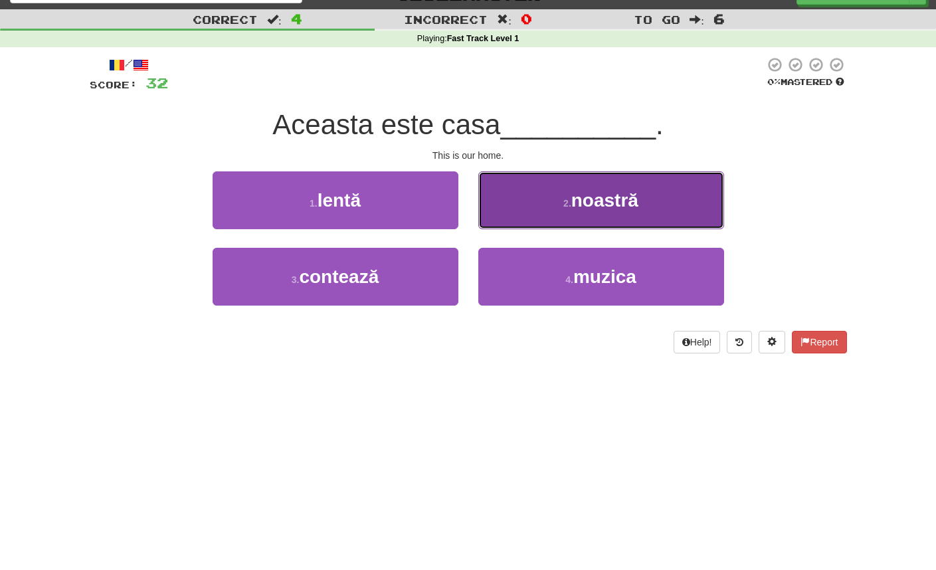
click at [584, 203] on span "noastră" at bounding box center [604, 200] width 67 height 21
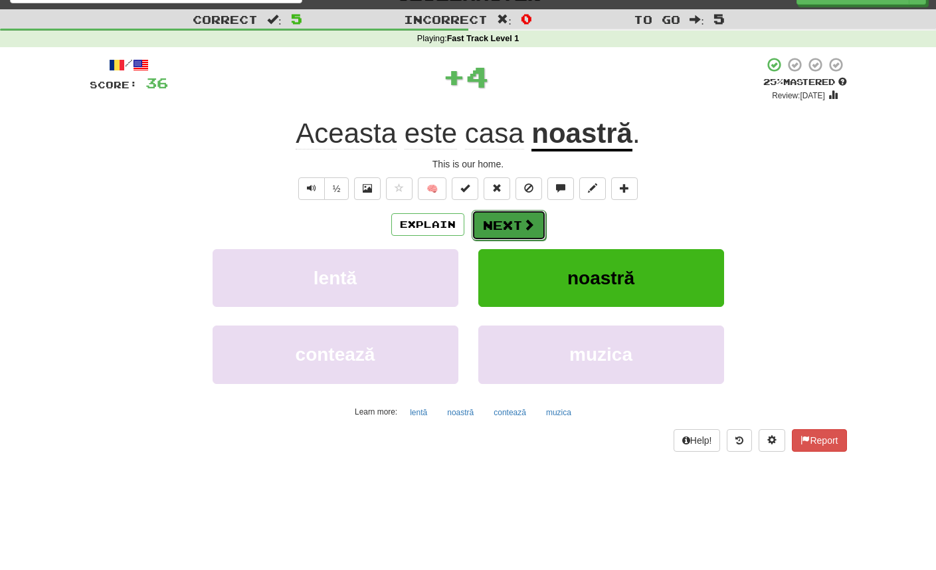
click at [503, 224] on button "Next" at bounding box center [509, 225] width 74 height 31
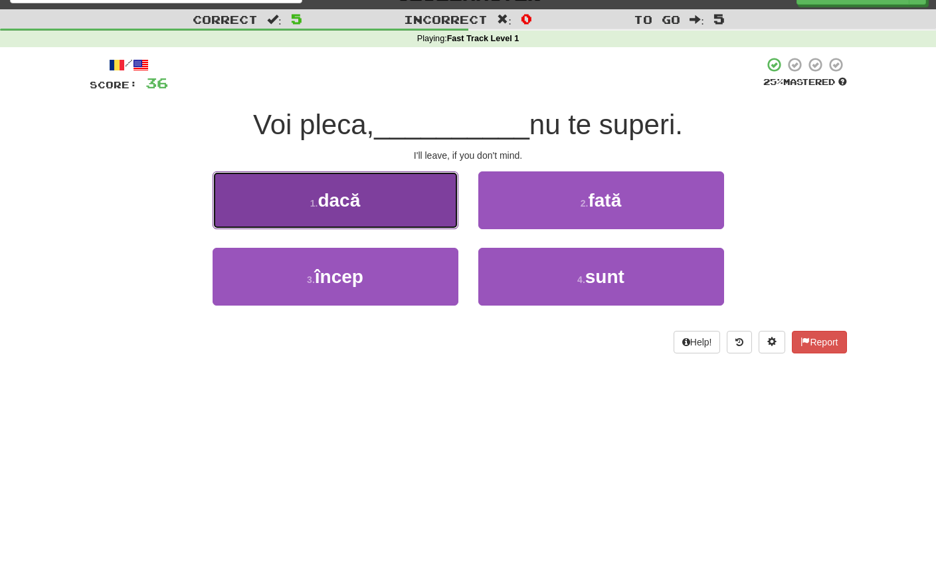
click at [363, 211] on button "1 . dacă" at bounding box center [336, 200] width 246 height 58
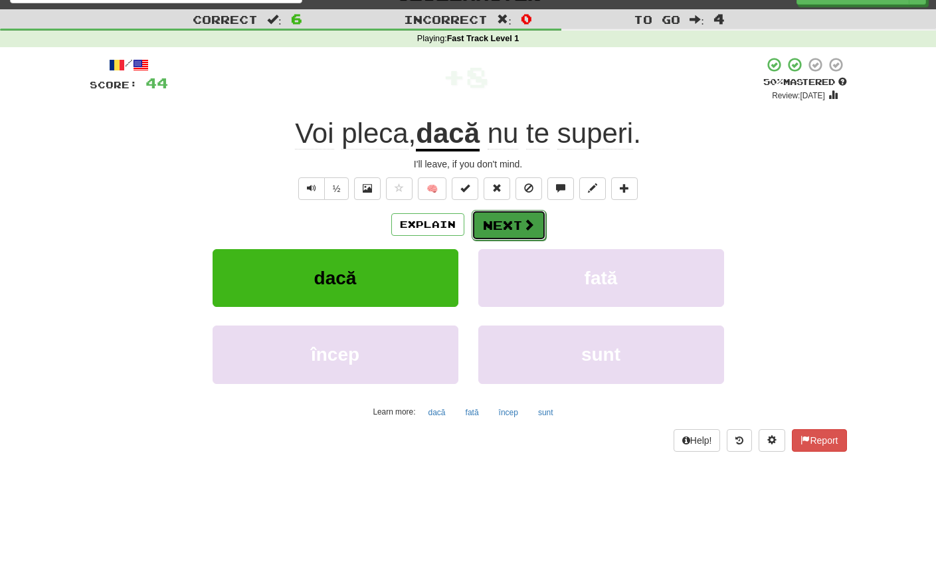
click at [503, 219] on button "Next" at bounding box center [509, 225] width 74 height 31
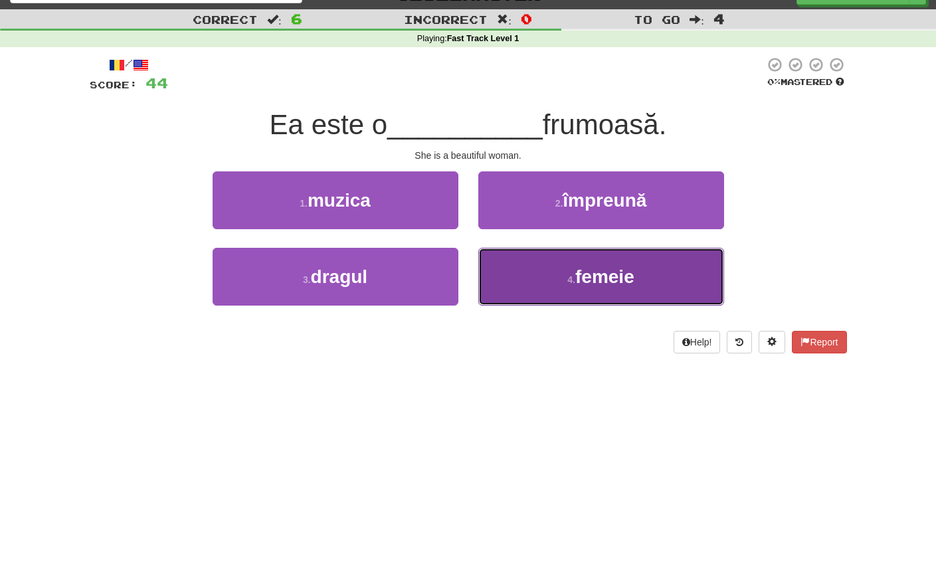
click at [551, 255] on button "4 . femeie" at bounding box center [601, 277] width 246 height 58
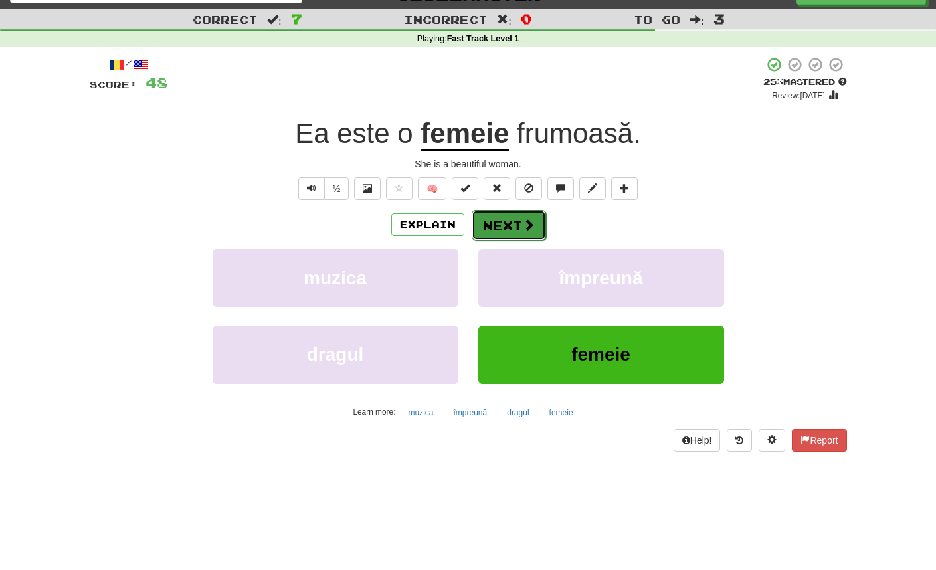
click at [517, 224] on button "Next" at bounding box center [509, 225] width 74 height 31
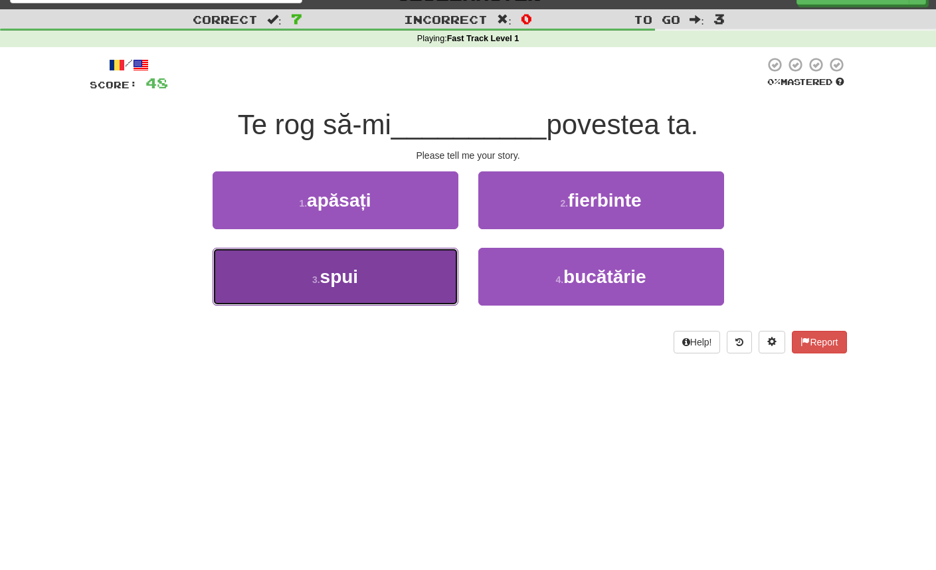
click at [380, 280] on button "3 . spui" at bounding box center [336, 277] width 246 height 58
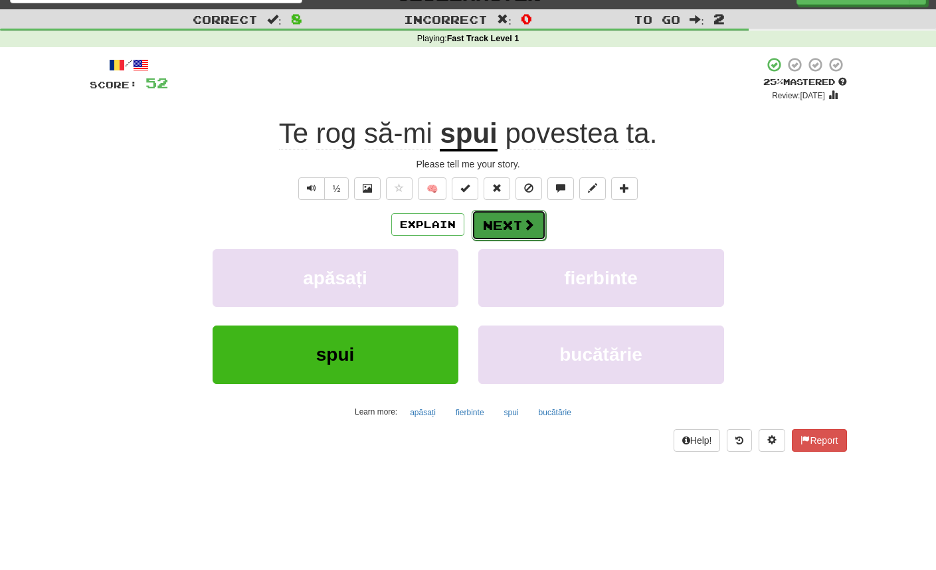
click at [506, 228] on button "Next" at bounding box center [509, 225] width 74 height 31
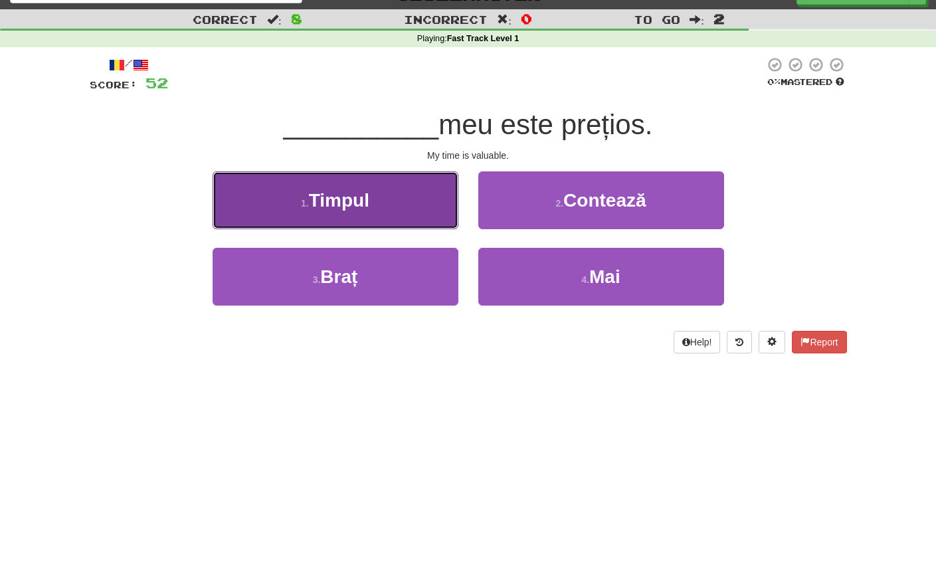
click at [349, 217] on button "1 . Timpul" at bounding box center [336, 200] width 246 height 58
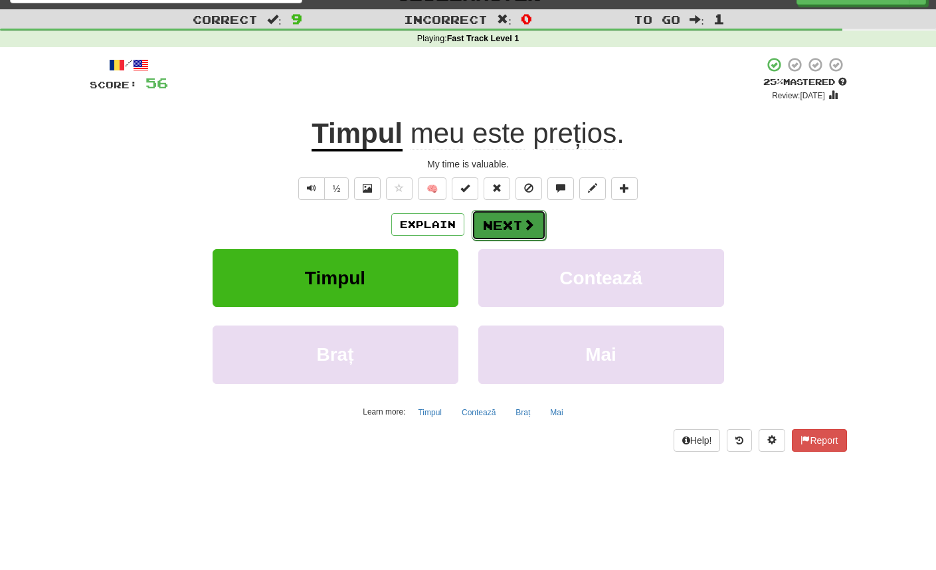
click at [504, 228] on button "Next" at bounding box center [509, 225] width 74 height 31
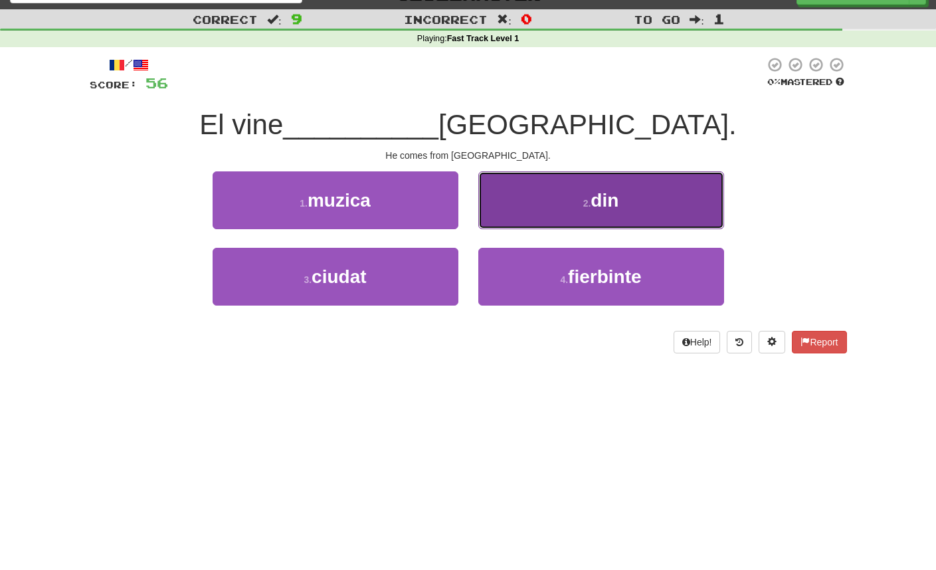
click at [557, 207] on button "2 . din" at bounding box center [601, 200] width 246 height 58
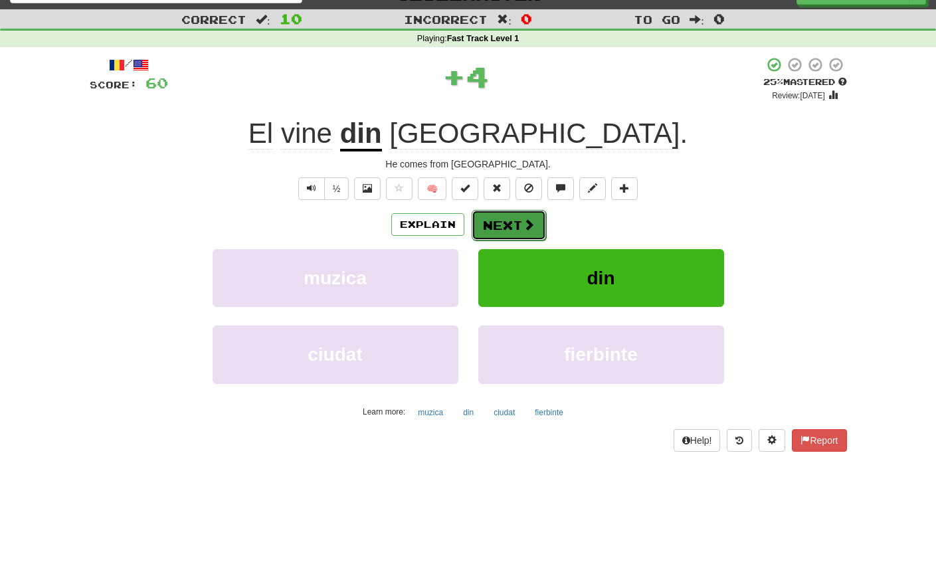
click at [516, 217] on button "Next" at bounding box center [509, 225] width 74 height 31
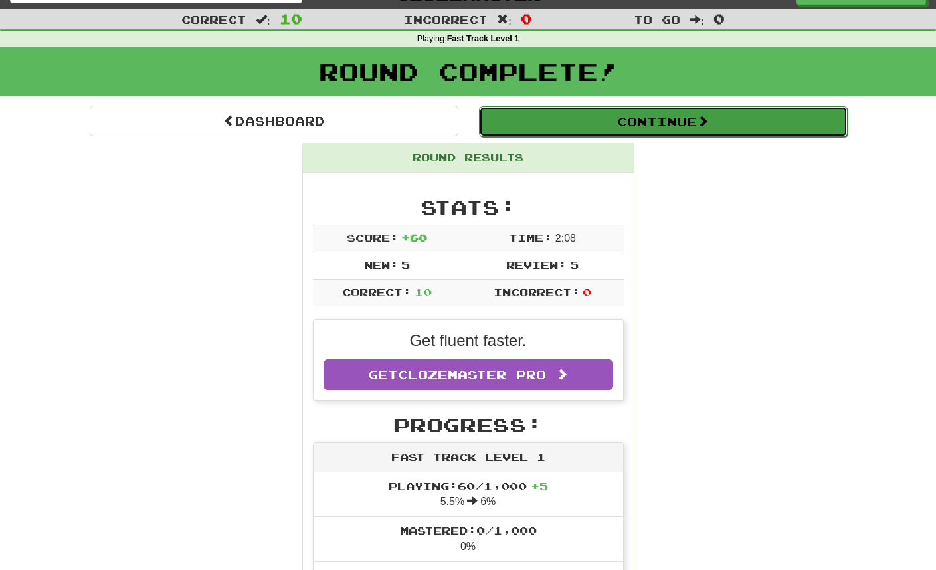
click at [664, 122] on button "Continue" at bounding box center [663, 121] width 369 height 31
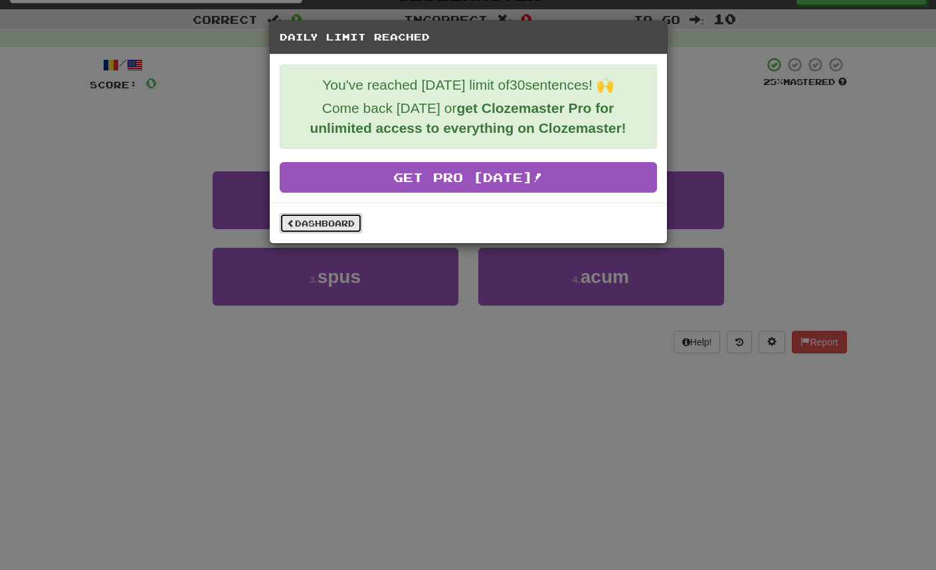
click at [306, 223] on link "Dashboard" at bounding box center [321, 223] width 82 height 20
